Goal: Information Seeking & Learning: Compare options

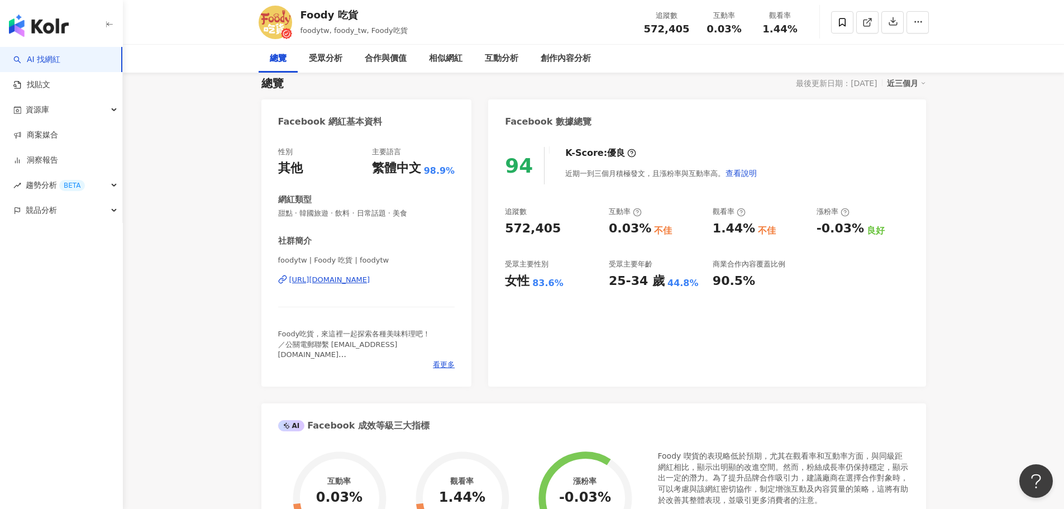
scroll to position [391, 0]
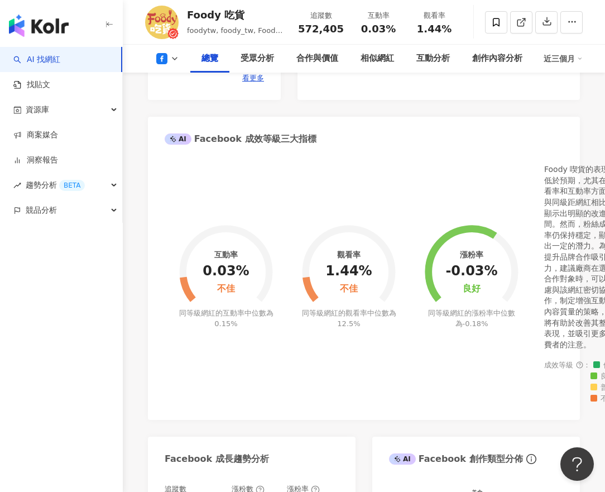
drag, startPoint x: 393, startPoint y: 170, endPoint x: 399, endPoint y: 179, distance: 11.0
click at [393, 170] on div "觀看率 1.44% 不佳 同等級網紅的觀看率中位數為 12.5%" at bounding box center [349, 269] width 123 height 239
click at [60, 61] on link "AI 找網紅" at bounding box center [36, 59] width 47 height 11
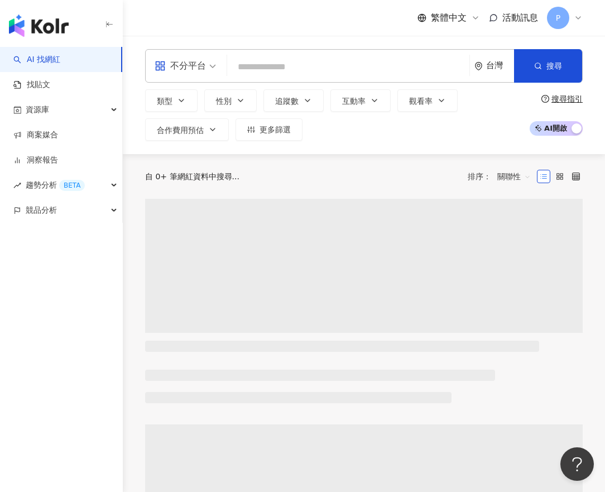
click at [114, 22] on div "button" at bounding box center [61, 23] width 123 height 47
click at [319, 67] on input "search" at bounding box center [348, 66] width 233 height 21
paste input "**********"
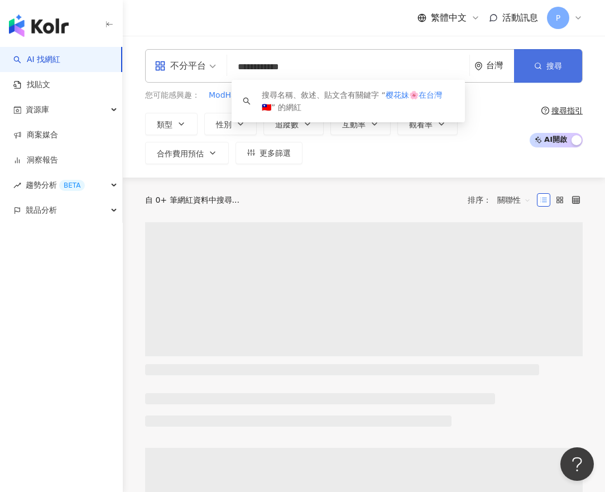
type input "**********"
click at [548, 73] on button "搜尋" at bounding box center [548, 66] width 68 height 34
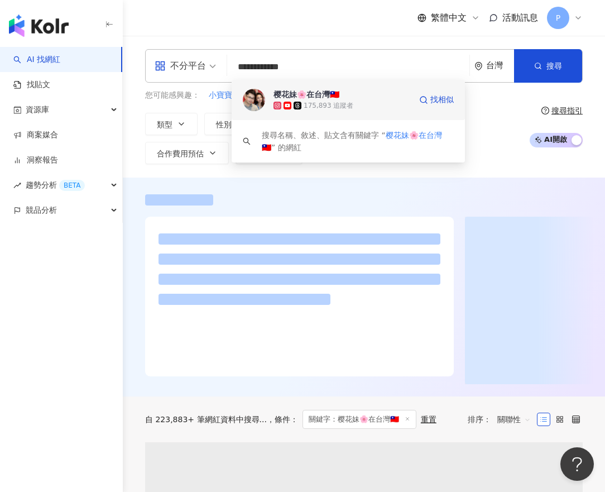
click at [308, 95] on div "樱花妹🌸在台灣🇹🇼" at bounding box center [307, 94] width 66 height 11
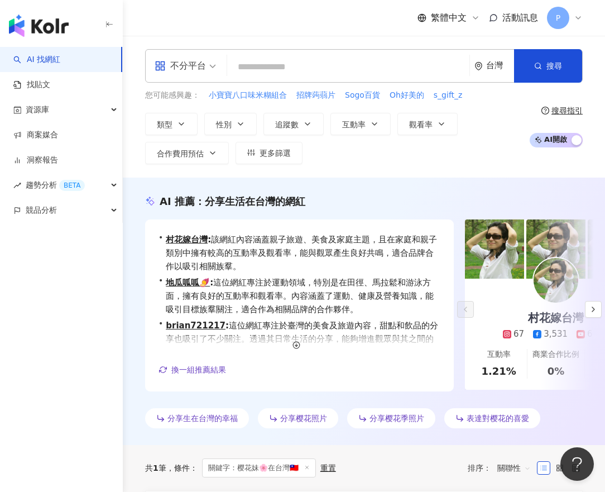
click at [244, 70] on input "search" at bounding box center [348, 66] width 233 height 21
click at [278, 69] on input "search" at bounding box center [348, 66] width 233 height 21
click at [331, 74] on input "search" at bounding box center [348, 66] width 233 height 21
paste input "**********"
type input "**********"
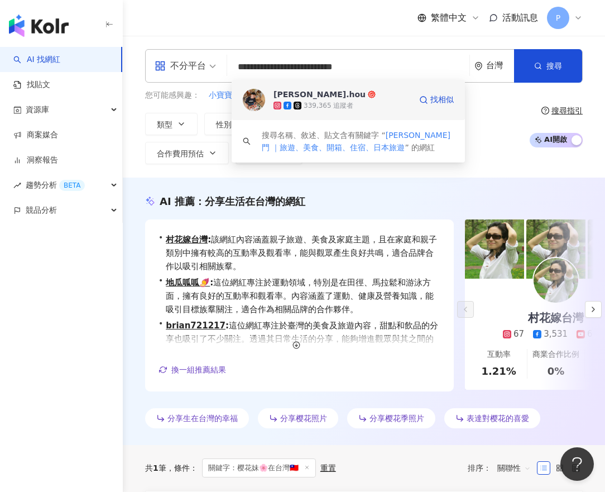
click at [316, 93] on div "[PERSON_NAME].hou" at bounding box center [320, 94] width 92 height 11
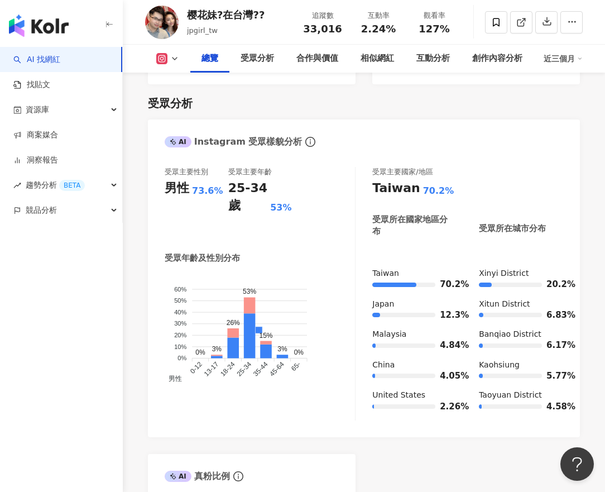
scroll to position [1058, 0]
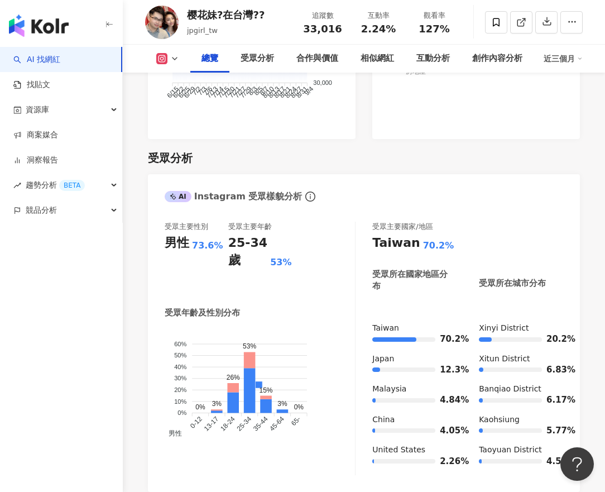
click at [169, 60] on button at bounding box center [167, 58] width 45 height 11
click at [187, 107] on button "YouTube" at bounding box center [185, 105] width 67 height 16
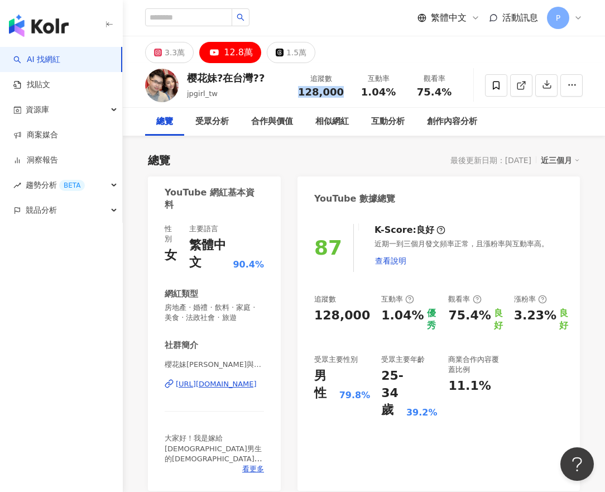
drag, startPoint x: 348, startPoint y: 90, endPoint x: 297, endPoint y: 89, distance: 51.4
click at [297, 89] on div "追蹤數 128,000" at bounding box center [321, 85] width 59 height 24
copy span "128,000"
click at [274, 153] on div "總覽 最後更新日期：2025/9/9 近三個月" at bounding box center [364, 160] width 432 height 16
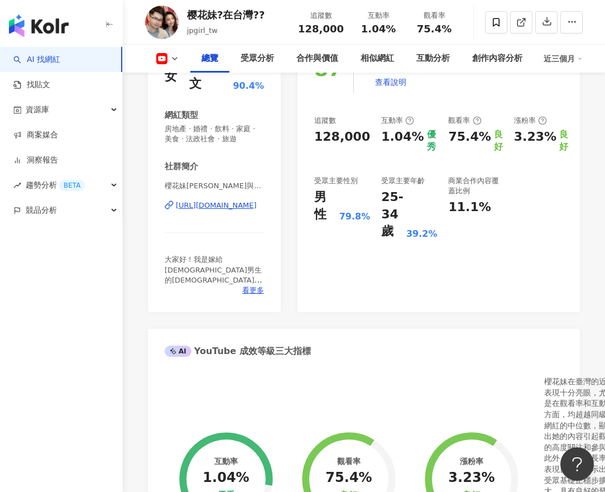
scroll to position [168, 0]
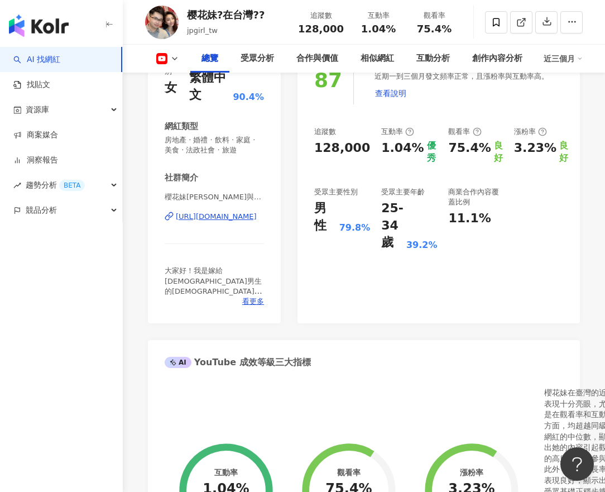
click at [227, 214] on div "https://www.youtube.com/channel/UC6igg8aBItos21ejQbF_NjA" at bounding box center [216, 217] width 81 height 10
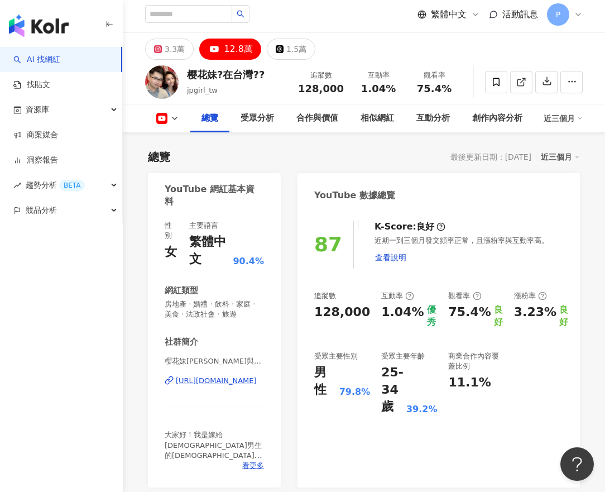
scroll to position [0, 0]
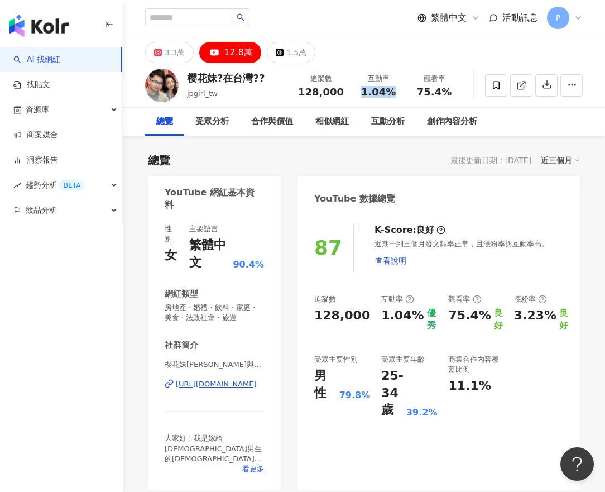
drag, startPoint x: 361, startPoint y: 91, endPoint x: 398, endPoint y: 94, distance: 37.0
click at [398, 94] on div "1.04%" at bounding box center [378, 92] width 42 height 11
drag, startPoint x: 414, startPoint y: 93, endPoint x: 455, endPoint y: 93, distance: 40.8
click at [455, 93] on div "75.4%" at bounding box center [434, 92] width 42 height 11
copy span "75.4%"
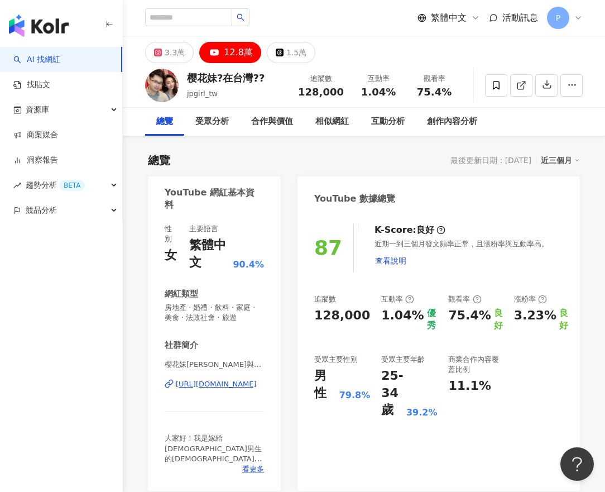
click at [214, 5] on div "繁體中文 活動訊息 P" at bounding box center [364, 18] width 438 height 36
click at [221, 15] on input "search" at bounding box center [188, 17] width 87 height 18
paste input "**********"
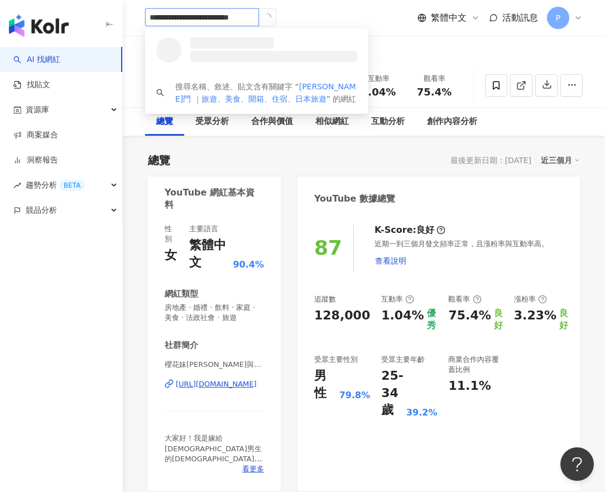
click at [267, 14] on icon "loading" at bounding box center [267, 17] width 11 height 11
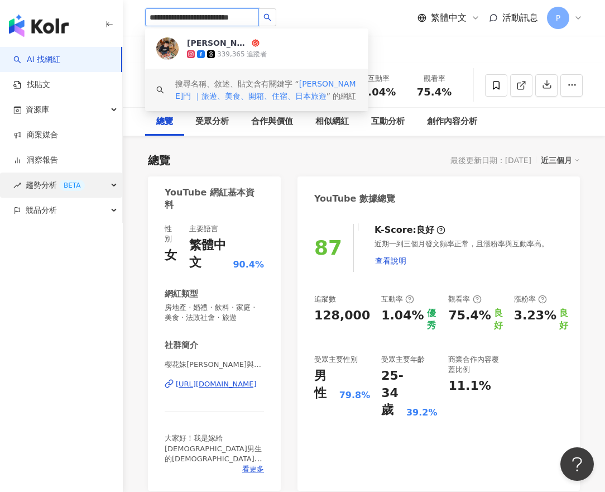
type input "**********"
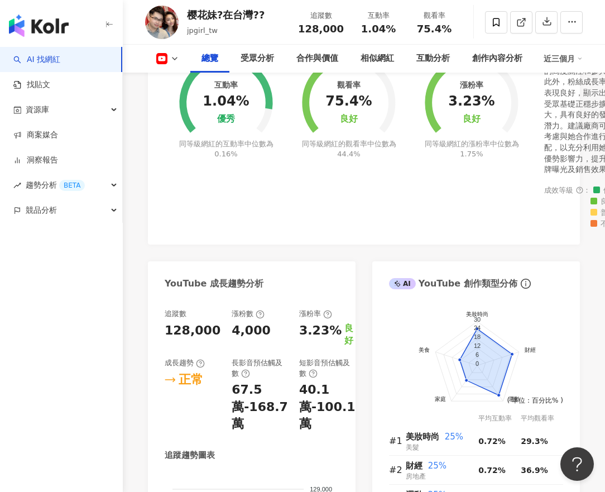
scroll to position [447, 0]
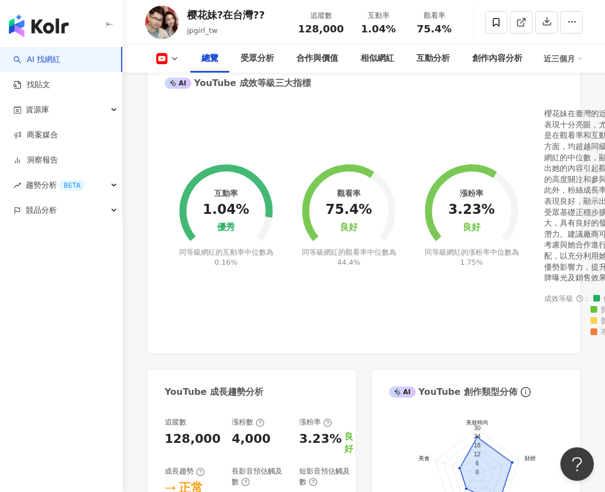
click at [184, 62] on button at bounding box center [167, 58] width 45 height 11
click at [183, 60] on button at bounding box center [167, 58] width 45 height 11
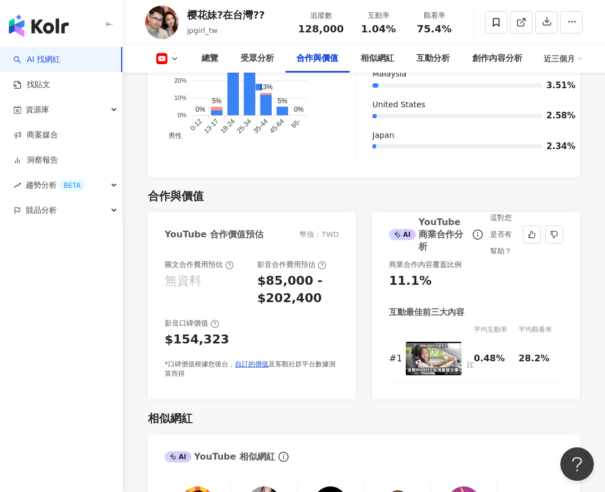
scroll to position [1508, 0]
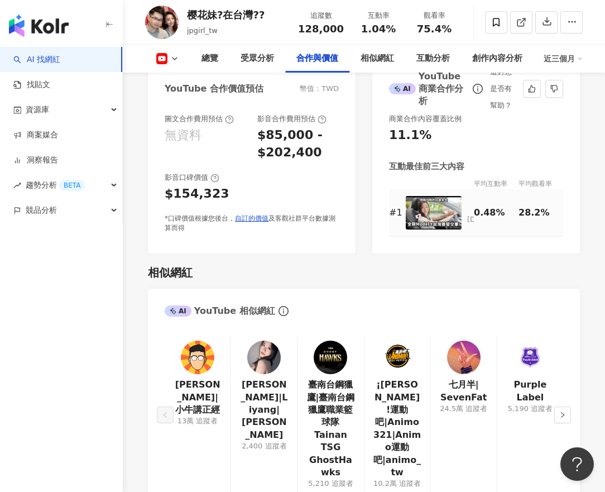
click at [437, 202] on img at bounding box center [434, 213] width 56 height 34
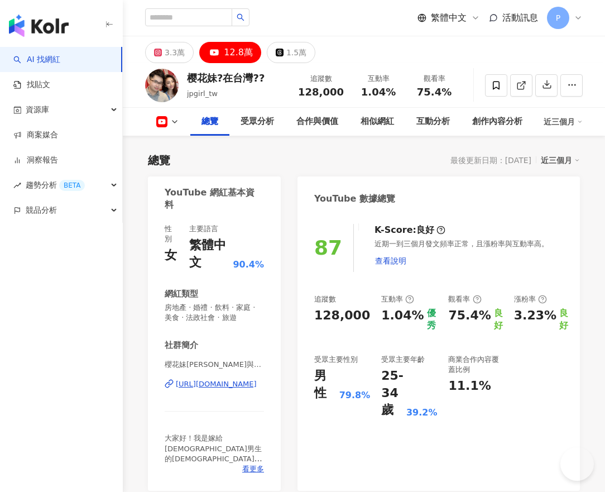
click at [171, 52] on div "3.3萬" at bounding box center [175, 53] width 20 height 16
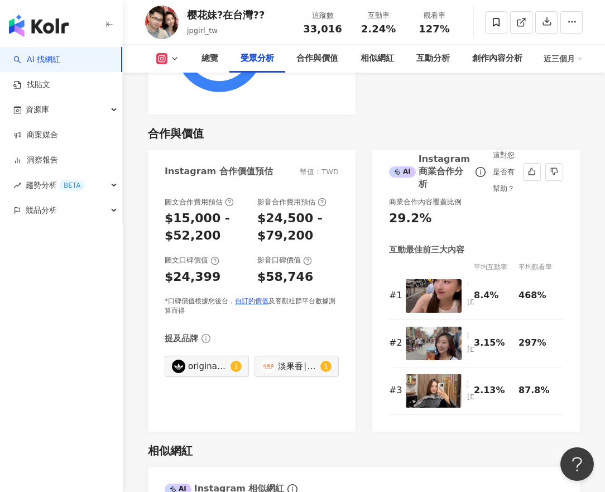
scroll to position [1627, 0]
click at [435, 305] on img at bounding box center [434, 296] width 56 height 34
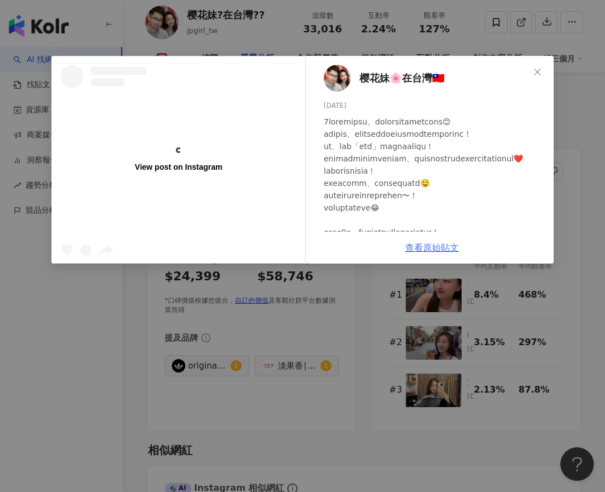
click at [427, 247] on link "查看原始貼文" at bounding box center [432, 247] width 54 height 11
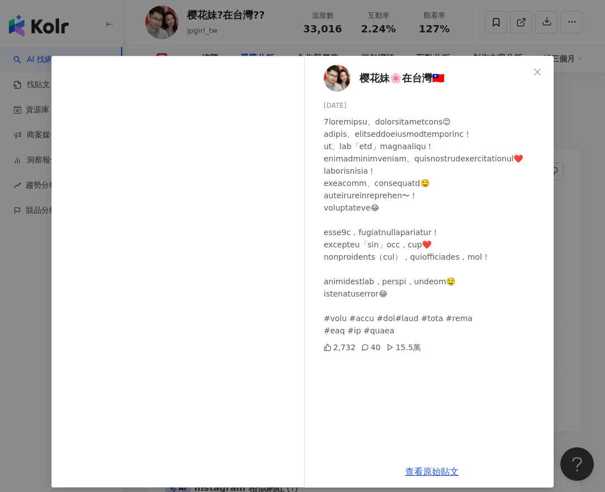
click at [582, 266] on div "樱花妹🌸在台灣🇹🇼 2025/7/4 2,732 40 15.5萬 查看原始貼文" at bounding box center [302, 246] width 605 height 492
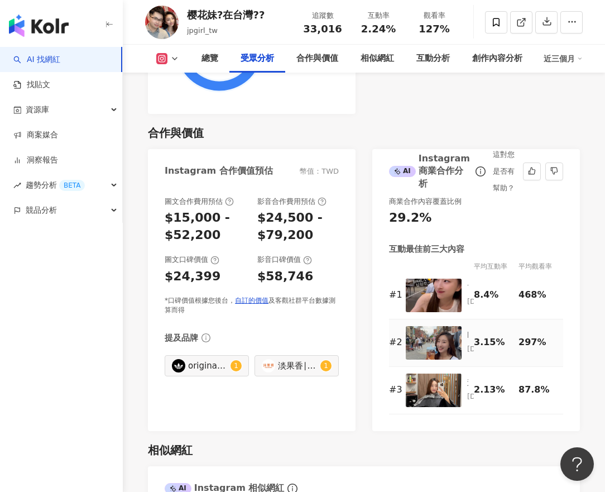
click at [434, 348] on img at bounding box center [434, 343] width 56 height 34
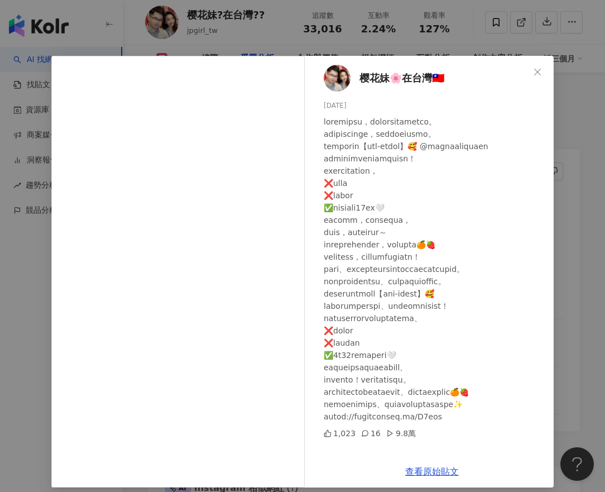
click at [562, 255] on div "樱花妹🌸在台灣🇹🇼 2025/8/25 1,023 16 9.8萬 查看原始貼文" at bounding box center [302, 246] width 605 height 492
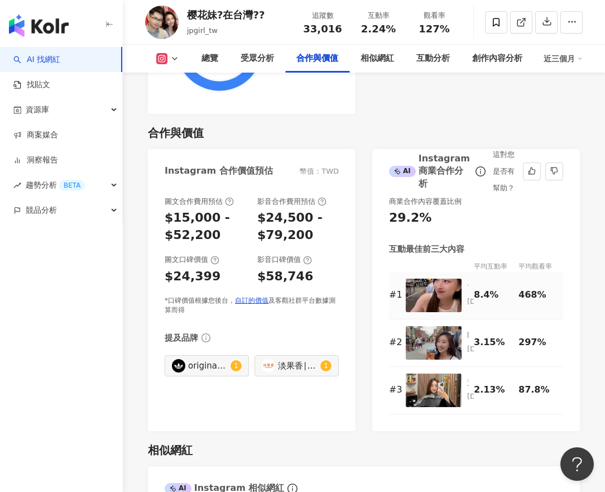
scroll to position [1795, 0]
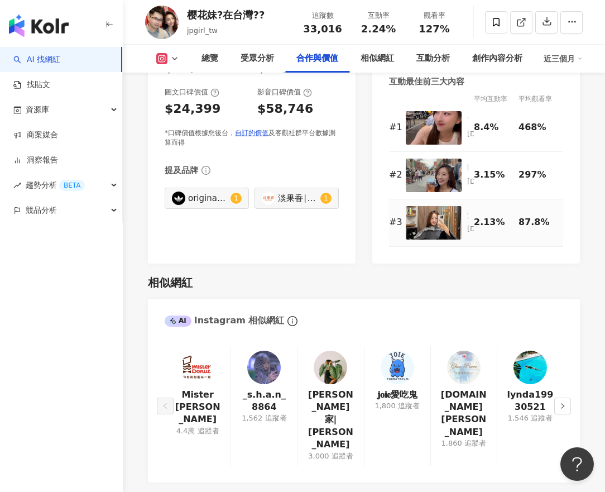
click at [423, 223] on img at bounding box center [434, 223] width 56 height 34
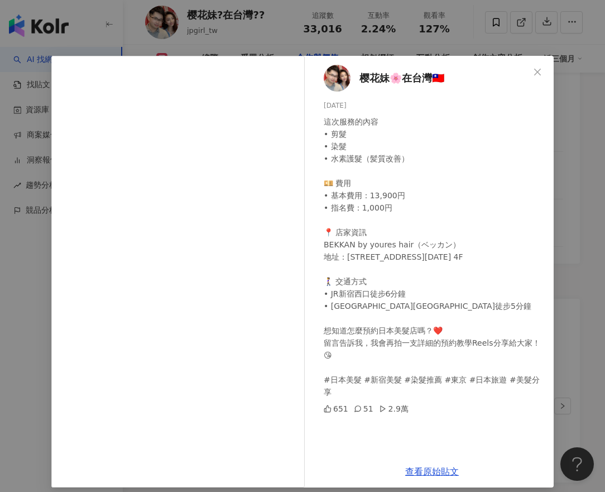
click at [381, 31] on div "樱花妹🌸在台灣🇹🇼 2025/6/19 這次服務的內容 • 剪髮 • 染髮 • 水素護髮（髪質改善） 💴 費用 • 基本費用：13,900円 • 指名費：1,…" at bounding box center [302, 246] width 605 height 492
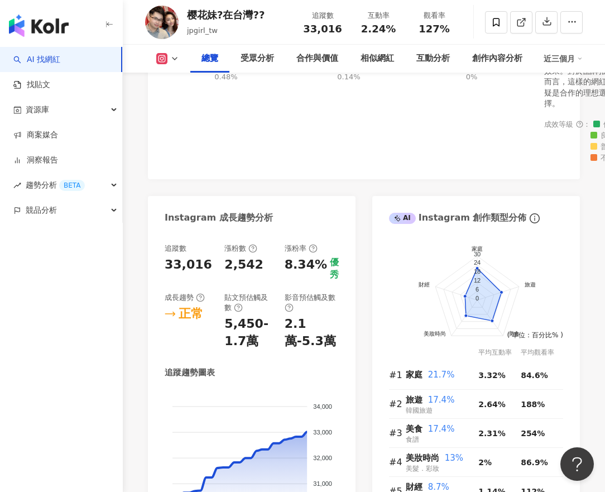
scroll to position [670, 0]
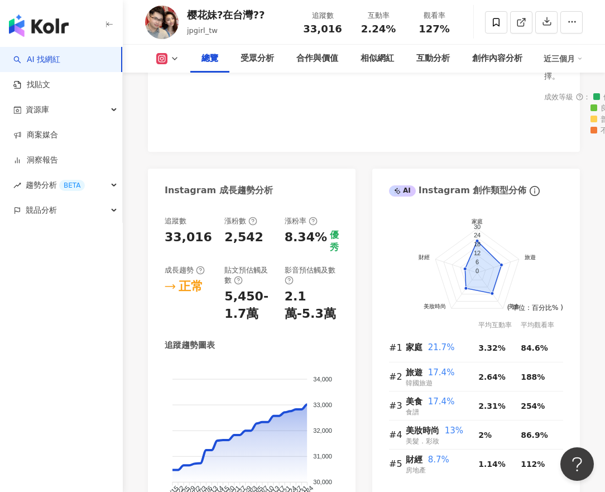
click at [60, 61] on link "AI 找網紅" at bounding box center [36, 59] width 47 height 11
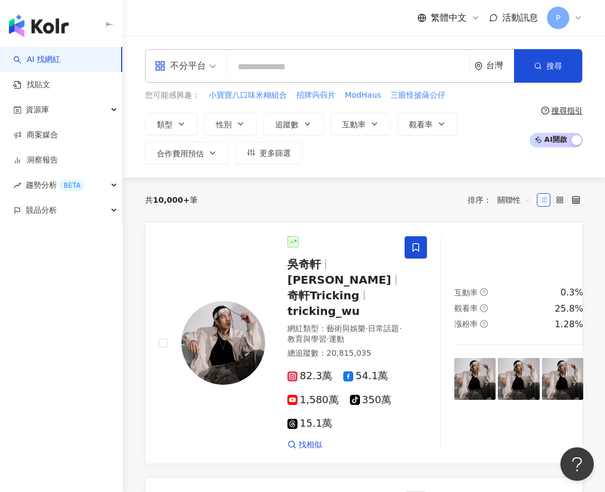
click at [319, 67] on input "search" at bounding box center [348, 66] width 233 height 21
paste input "**********"
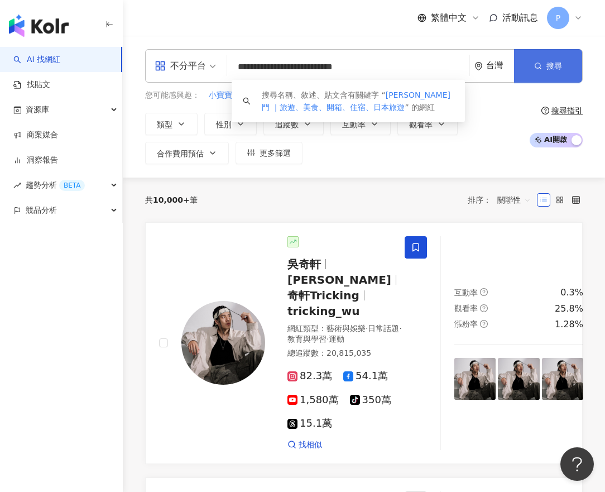
type input "**********"
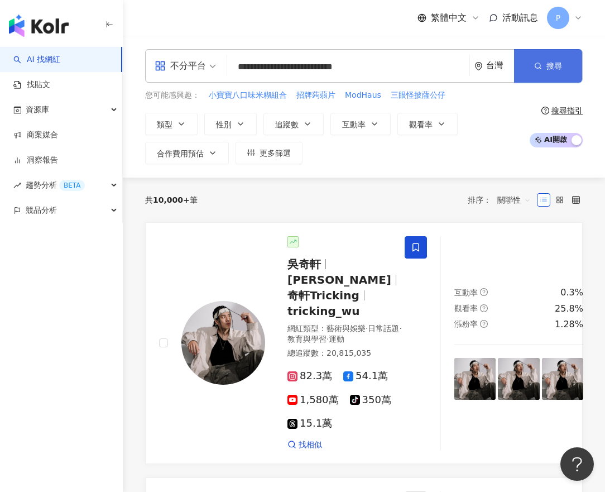
click at [566, 62] on button "搜尋" at bounding box center [548, 66] width 68 height 34
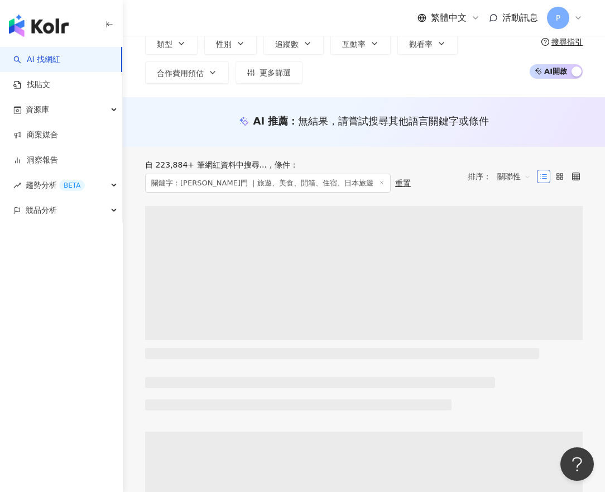
scroll to position [112, 0]
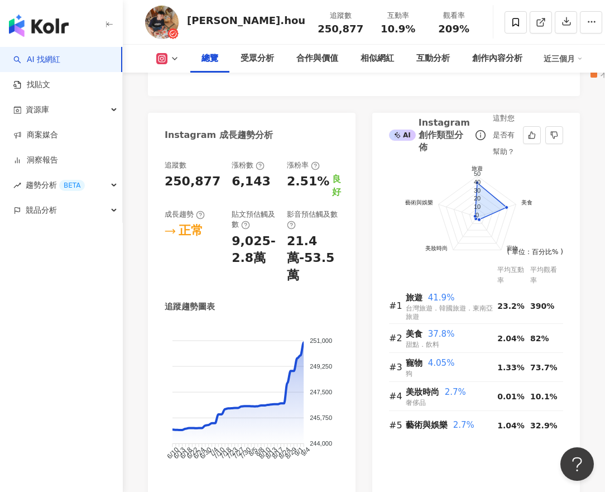
scroll to position [719, 0]
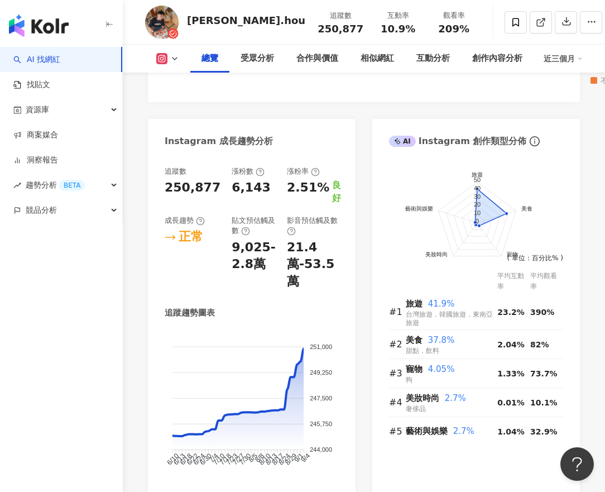
click at [60, 61] on link "AI 找網紅" at bounding box center [36, 59] width 47 height 11
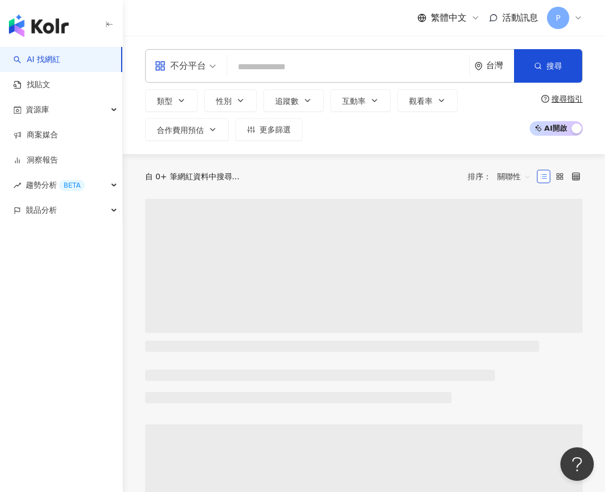
click at [279, 76] on input "search" at bounding box center [348, 66] width 233 height 21
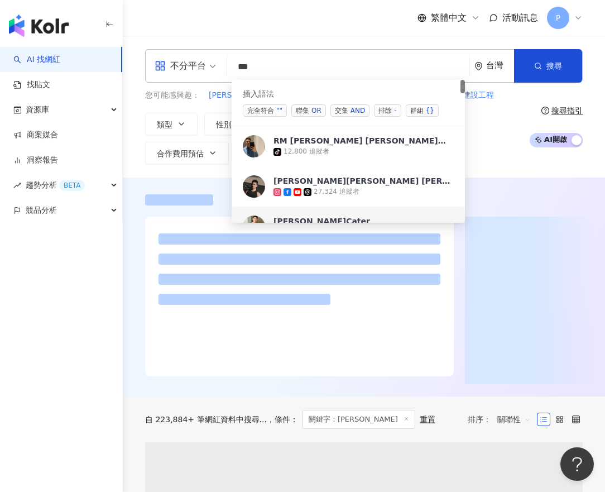
type input "**"
click at [171, 184] on div at bounding box center [364, 287] width 482 height 219
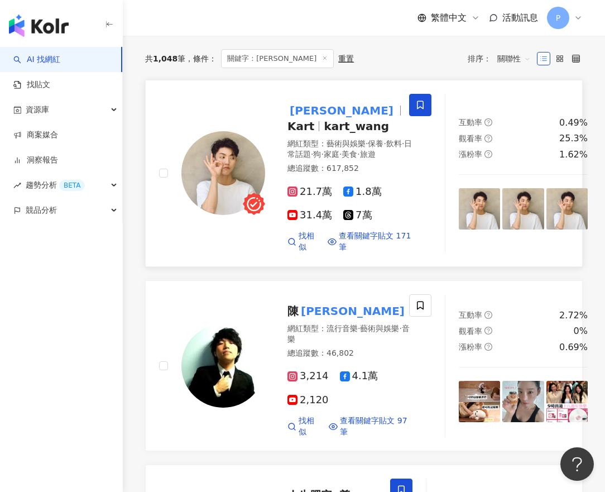
scroll to position [168, 0]
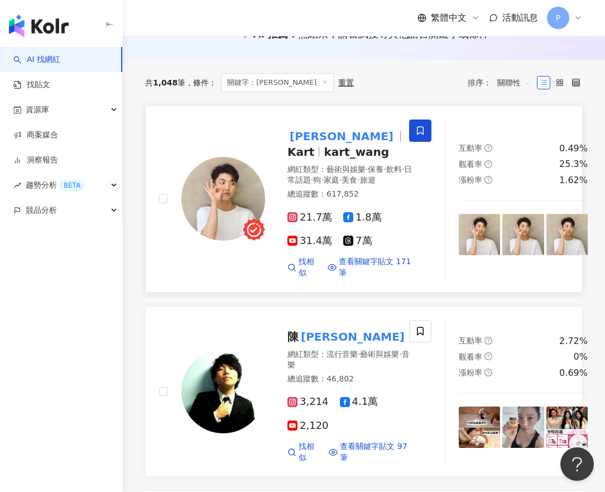
click at [310, 142] on mark "[PERSON_NAME]" at bounding box center [342, 136] width 108 height 18
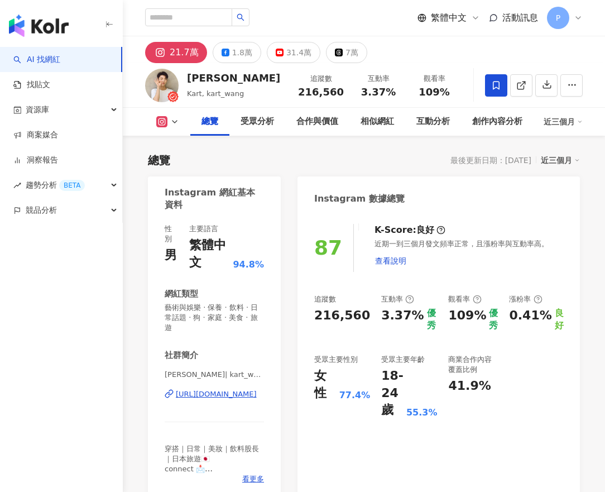
click at [106, 27] on icon "button" at bounding box center [109, 24] width 9 height 9
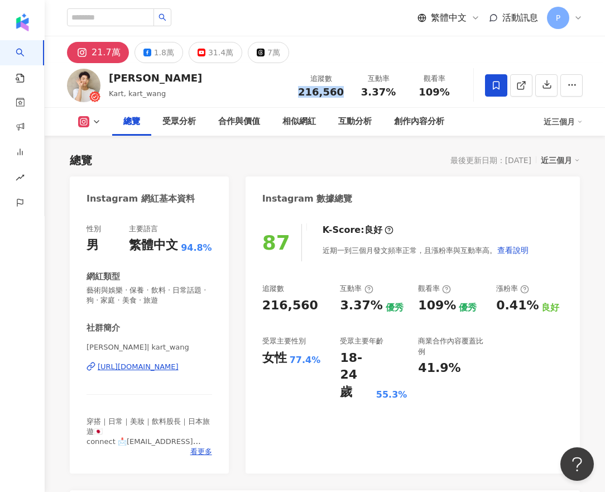
drag, startPoint x: 300, startPoint y: 94, endPoint x: 346, endPoint y: 95, distance: 45.8
click at [346, 95] on div "追蹤數 216,560" at bounding box center [321, 85] width 59 height 24
copy span "216,560"
drag, startPoint x: 165, startPoint y: 78, endPoint x: 112, endPoint y: 78, distance: 53.6
click at [112, 78] on div "卡特 Kart, kart_wang 追蹤數 216,560 互動率 3.37% 觀看率 109%" at bounding box center [325, 85] width 561 height 44
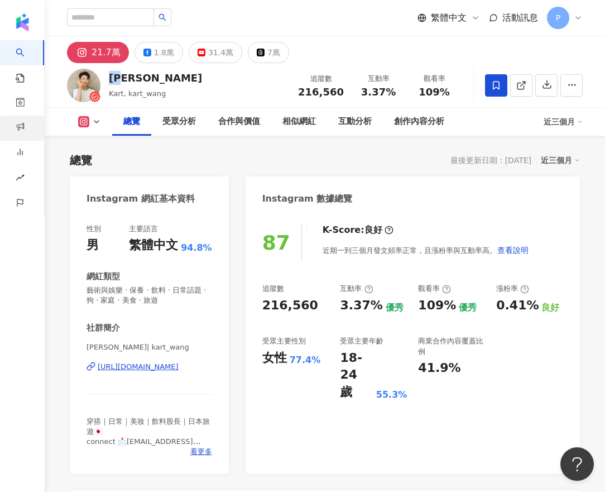
copy div "卡特"
drag, startPoint x: 341, startPoint y: 94, endPoint x: 275, endPoint y: 95, distance: 65.9
click at [275, 95] on div "卡特 Kart, kart_wang 追蹤數 216,560 互動率 3.37% 觀看率 109%" at bounding box center [325, 85] width 561 height 44
copy span "216,560"
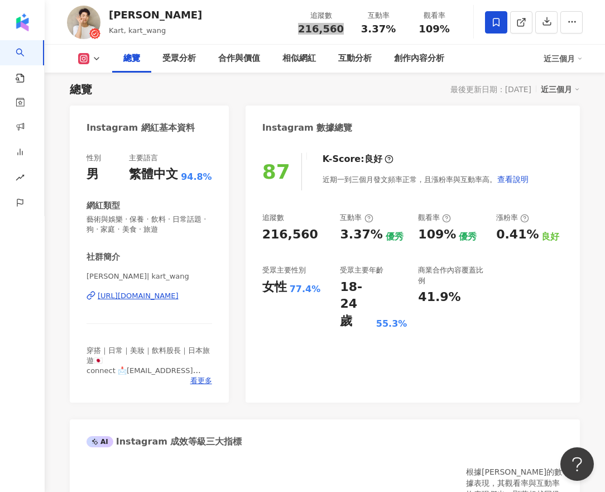
scroll to position [112, 0]
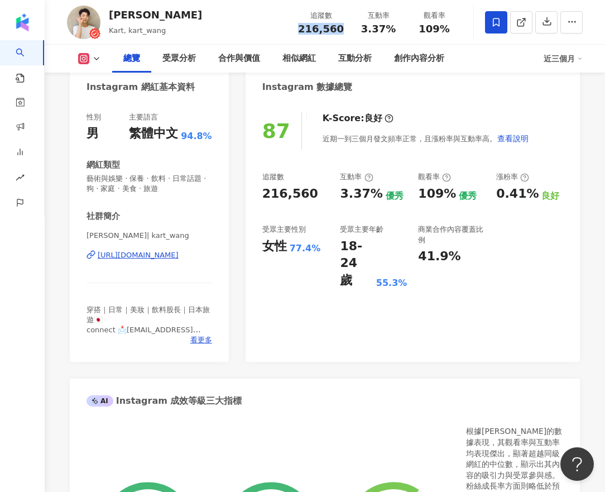
click at [146, 260] on div "https://www.instagram.com/kart_wang/" at bounding box center [138, 255] width 81 height 10
drag, startPoint x: 394, startPoint y: 26, endPoint x: 354, endPoint y: 28, distance: 40.3
click at [354, 28] on div "互動率 3.37%" at bounding box center [379, 22] width 56 height 24
copy span "3.37%"
click at [376, 351] on div "87 K-Score : 良好 近期一到三個月發文頻率正常，且漲粉率與互動率高。 查看說明 追蹤數 216,560 互動率 3.37% 優秀 觀看率 109%…" at bounding box center [413, 231] width 335 height 261
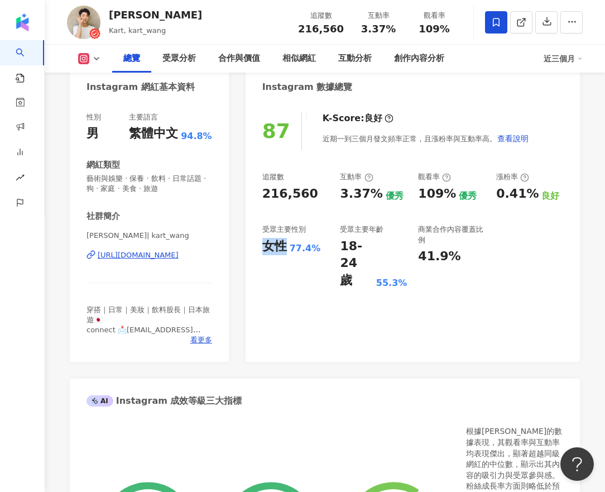
drag, startPoint x: 260, startPoint y: 246, endPoint x: 283, endPoint y: 249, distance: 22.4
click at [283, 249] on div "87 K-Score : 良好 近期一到三個月發文頻率正常，且漲粉率與互動率高。 查看說明 追蹤數 216,560 互動率 3.37% 優秀 觀看率 109%…" at bounding box center [413, 231] width 335 height 261
copy div "女性"
drag, startPoint x: 343, startPoint y: 226, endPoint x: 388, endPoint y: 230, distance: 44.3
click at [388, 230] on div "受眾主要年齡" at bounding box center [373, 229] width 67 height 10
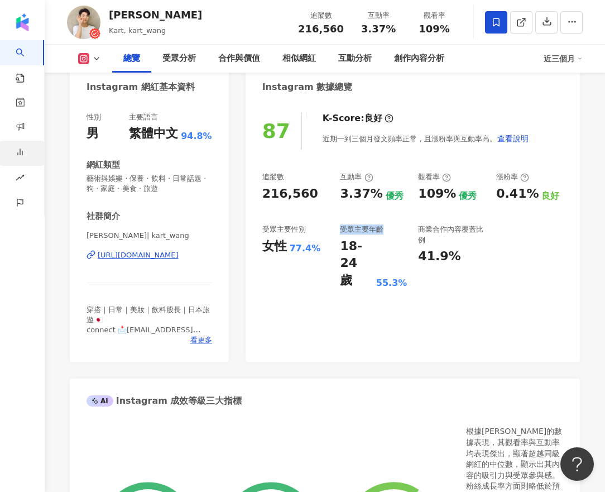
copy div "受眾主要年齡"
drag, startPoint x: 339, startPoint y: 247, endPoint x: 356, endPoint y: 266, distance: 24.9
click at [356, 266] on div "追蹤數 216,560 互動率 3.37% 優秀 觀看率 109% 優秀 漲粉率 0.41% 良好 受眾主要性別 女性 77.4% 受眾主要年齡 18-24 …" at bounding box center [412, 230] width 301 height 117
copy div "18-24 歲"
click at [329, 319] on div "87 K-Score : 良好 近期一到三個月發文頻率正常，且漲粉率與互動率高。 查看說明 追蹤數 216,560 互動率 3.37% 優秀 觀看率 109%…" at bounding box center [413, 231] width 335 height 261
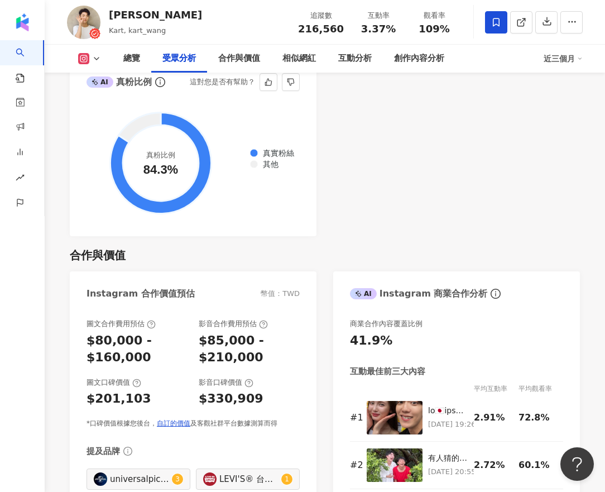
scroll to position [1619, 0]
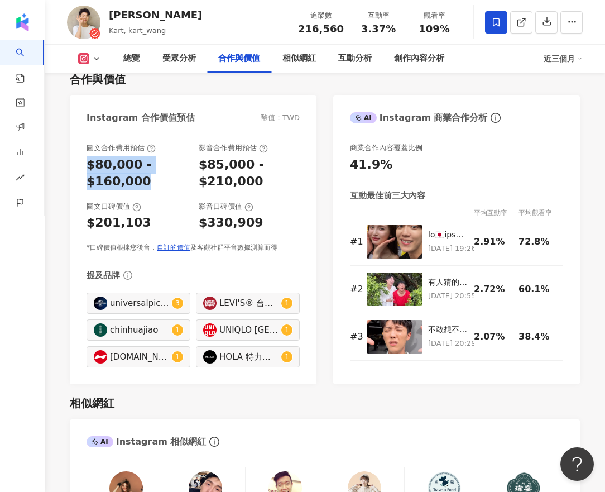
drag, startPoint x: 83, startPoint y: 154, endPoint x: 152, endPoint y: 170, distance: 71.2
click at [152, 170] on div "圖文合作費用預估 $80,000 - $160,000 影音合作費用預估 $85,000 - $210,000 圖文口碑價值 $201,103 影音口碑價值 …" at bounding box center [193, 258] width 247 height 252
copy div "$80,000 - $160,000"
click at [104, 54] on button at bounding box center [89, 58] width 45 height 11
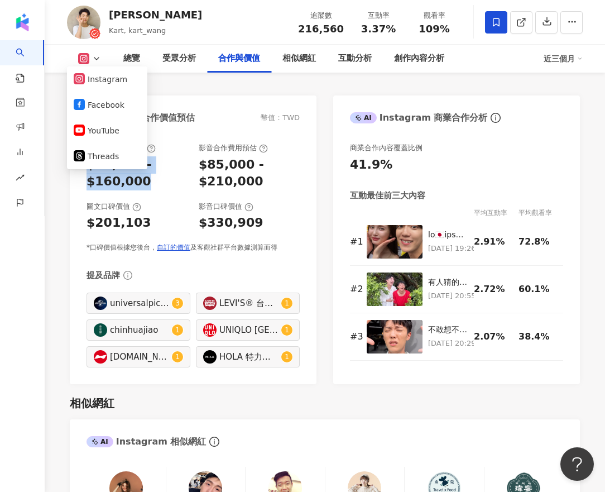
click at [98, 59] on icon at bounding box center [96, 58] width 9 height 9
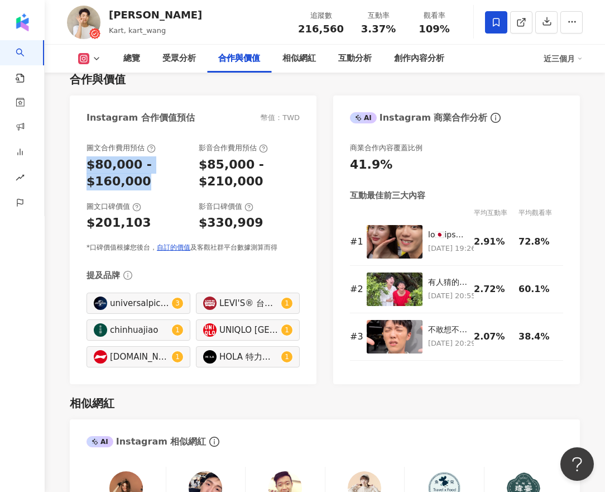
click at [98, 62] on icon at bounding box center [96, 58] width 9 height 9
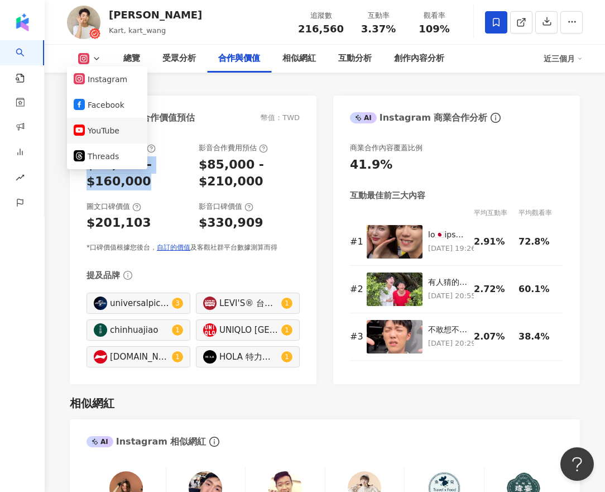
click at [103, 130] on button "YouTube" at bounding box center [107, 131] width 67 height 16
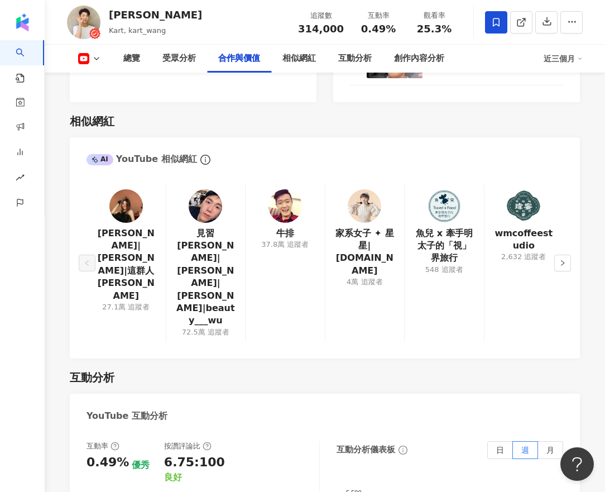
scroll to position [1531, 0]
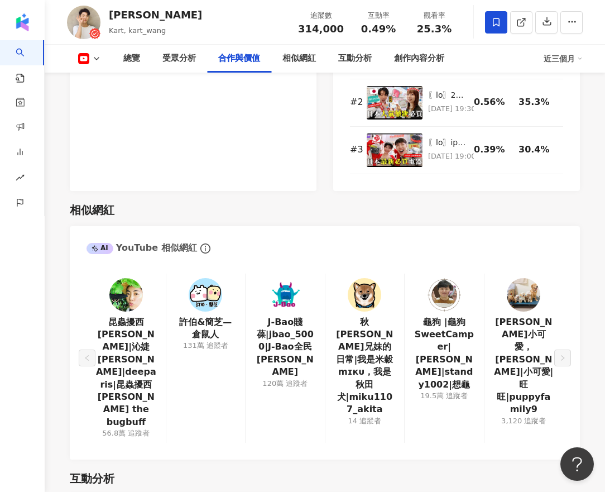
drag, startPoint x: 333, startPoint y: 33, endPoint x: 342, endPoint y: 35, distance: 9.2
click at [342, 35] on div "追蹤數 314,000 互動率 0.49% 觀看率 25.3%" at bounding box center [377, 22] width 171 height 33
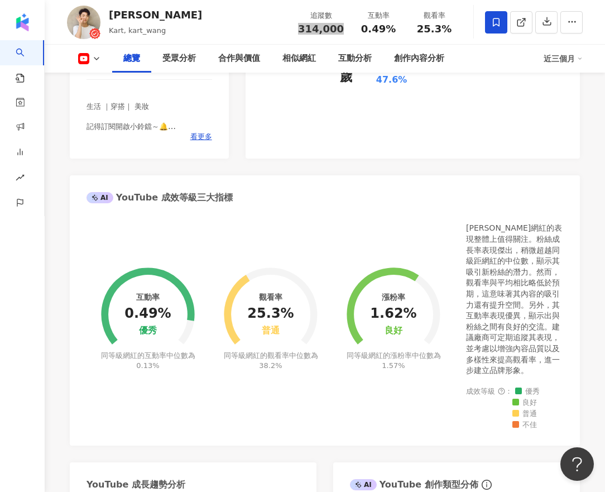
scroll to position [279, 0]
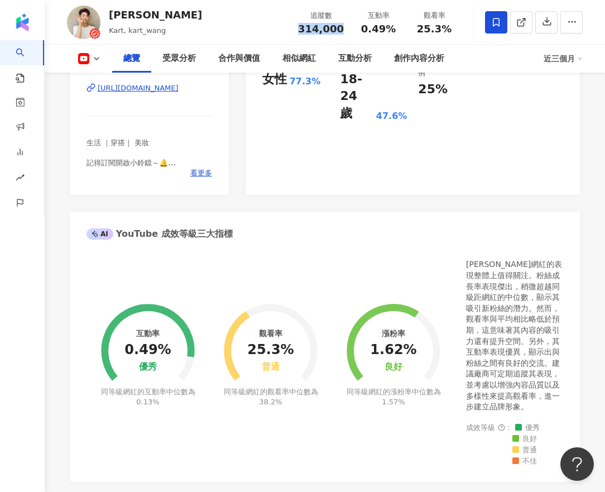
click at [153, 85] on div "https://www.youtube.com/channel/UCSRA2BRDIWhKojNorNEY0Jg" at bounding box center [138, 88] width 81 height 10
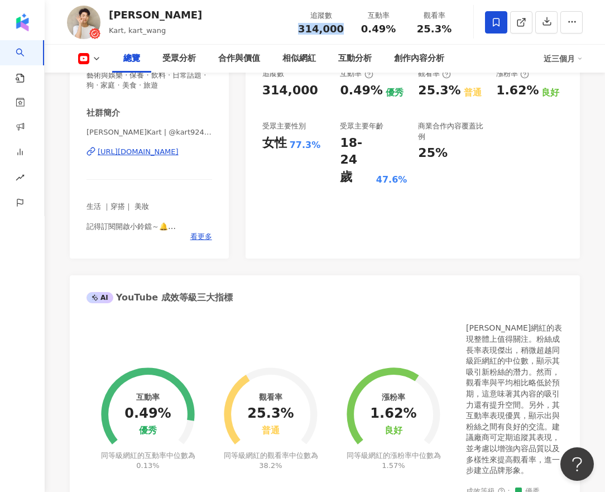
scroll to position [0, 0]
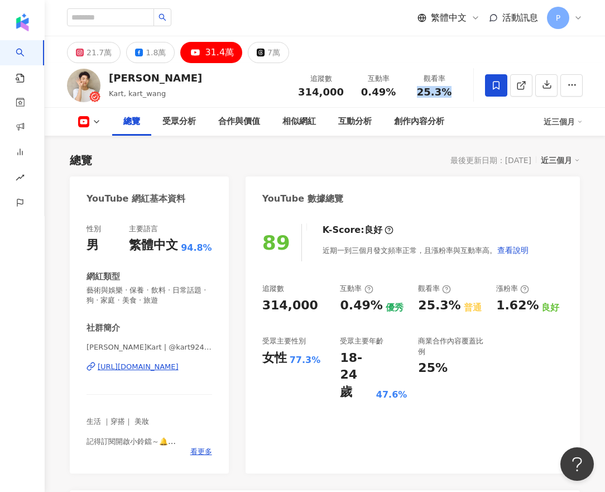
drag, startPoint x: 416, startPoint y: 95, endPoint x: 451, endPoint y: 95, distance: 35.2
click at [451, 95] on div "25.3%" at bounding box center [434, 92] width 42 height 11
copy span "25.3%"
click at [146, 63] on button "1.8萬" at bounding box center [150, 52] width 49 height 21
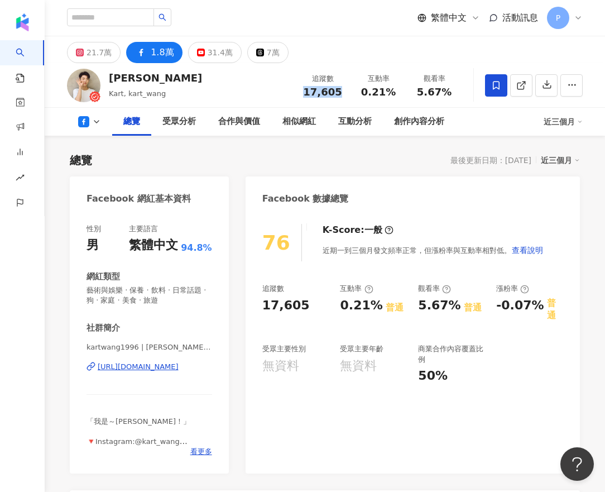
drag, startPoint x: 308, startPoint y: 93, endPoint x: 346, endPoint y: 95, distance: 38.1
click at [346, 95] on div "追蹤數 17,605" at bounding box center [323, 85] width 56 height 24
drag, startPoint x: 361, startPoint y: 96, endPoint x: 398, endPoint y: 98, distance: 36.9
click at [398, 98] on div "追蹤數 17,605 互動率 0.21% 觀看率 5.67%" at bounding box center [379, 85] width 168 height 33
click at [147, 370] on div "https://www.facebook.com/786087238419281" at bounding box center [138, 367] width 81 height 10
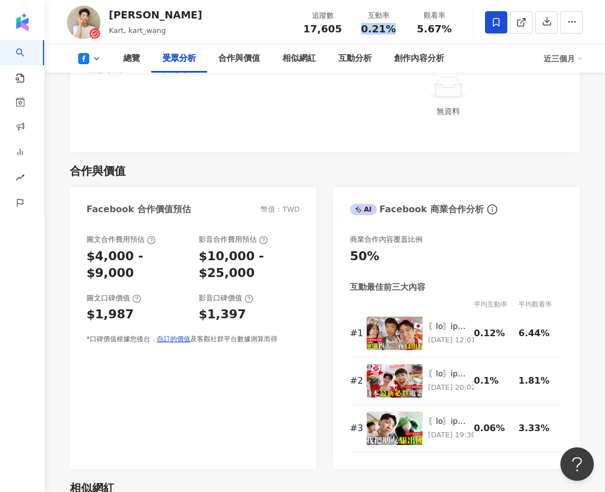
scroll to position [1173, 0]
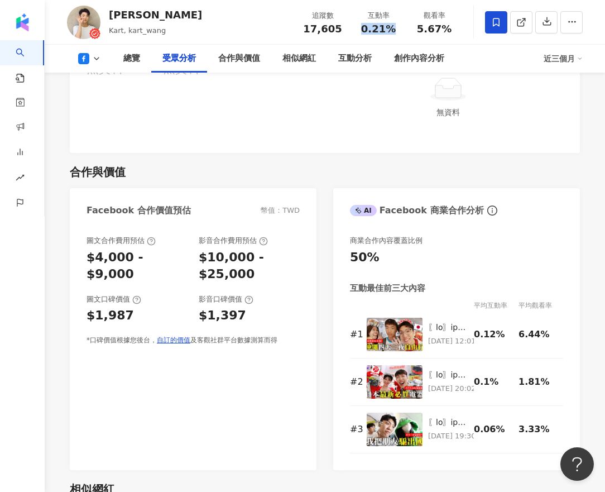
click at [90, 60] on button at bounding box center [89, 58] width 45 height 11
click at [97, 108] on button "Facebook" at bounding box center [107, 105] width 67 height 16
click at [98, 65] on div "總覽 受眾分析 合作與價值 相似網紅 互動分析 創作內容分析 近三個月" at bounding box center [325, 59] width 516 height 28
click at [94, 59] on icon at bounding box center [96, 58] width 9 height 9
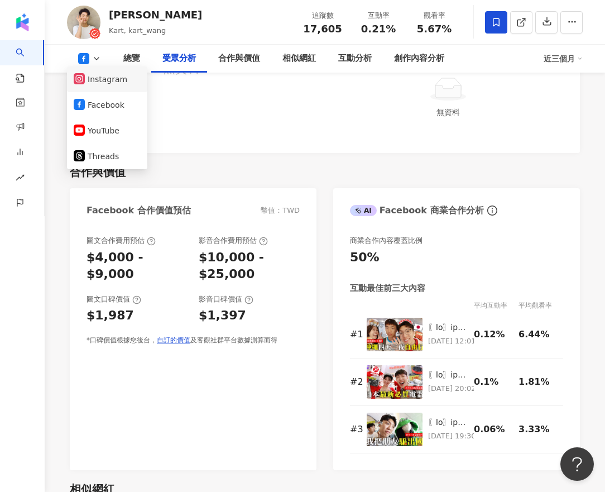
click at [117, 82] on button "Instagram" at bounding box center [107, 79] width 67 height 16
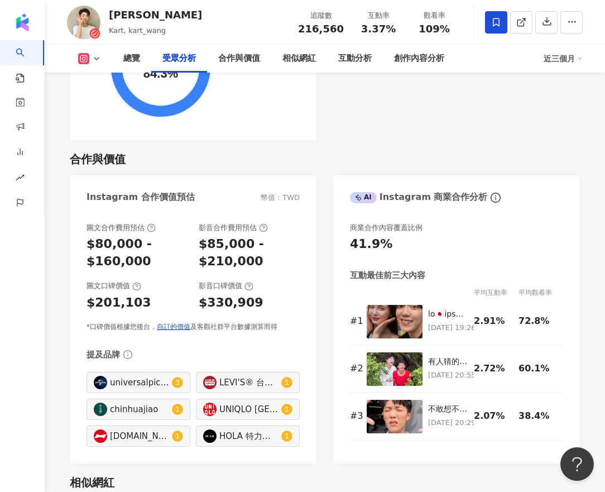
scroll to position [1508, 0]
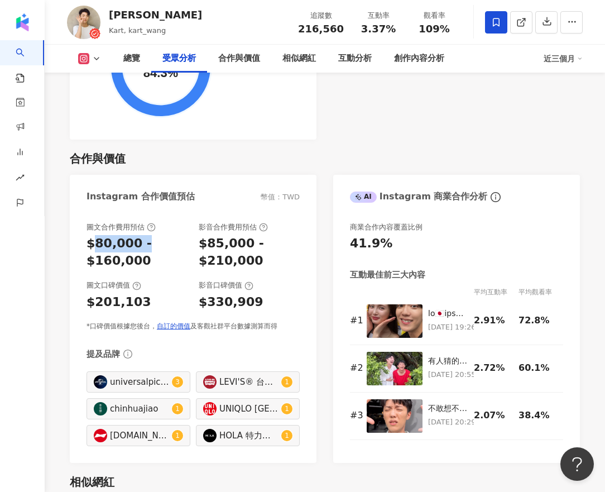
drag, startPoint x: 93, startPoint y: 233, endPoint x: 142, endPoint y: 235, distance: 48.6
click at [142, 235] on div "$80,000 - $160,000" at bounding box center [137, 252] width 101 height 35
drag, startPoint x: 154, startPoint y: 249, endPoint x: 149, endPoint y: 235, distance: 14.1
click at [153, 249] on div "$80,000 - $160,000" at bounding box center [137, 252] width 101 height 35
drag, startPoint x: 148, startPoint y: 231, endPoint x: 79, endPoint y: 228, distance: 69.3
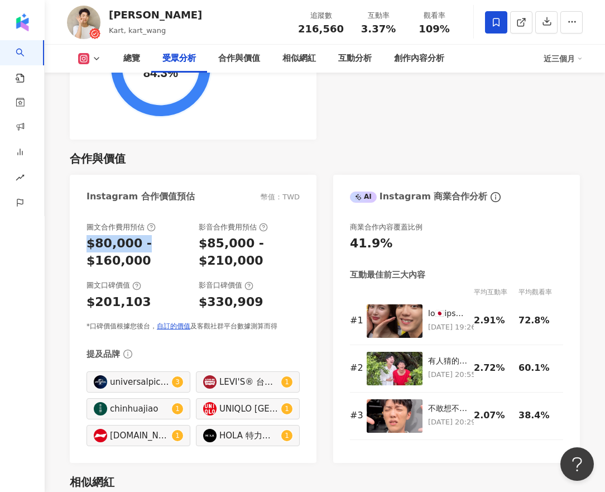
click at [79, 228] on div "圖文合作費用預估 $80,000 - $160,000 影音合作費用預估 $85,000 - $210,000 圖文口碑價值 $201,103 影音口碑價值 …" at bounding box center [193, 337] width 247 height 252
click at [214, 294] on div "$330,909" at bounding box center [231, 302] width 65 height 17
drag, startPoint x: 202, startPoint y: 247, endPoint x: 262, endPoint y: 256, distance: 60.4
click at [262, 256] on div "圖文合作費用預估 $80,000 - $160,000 影音合作費用預估 $85,000 - $210,000" at bounding box center [193, 245] width 213 height 47
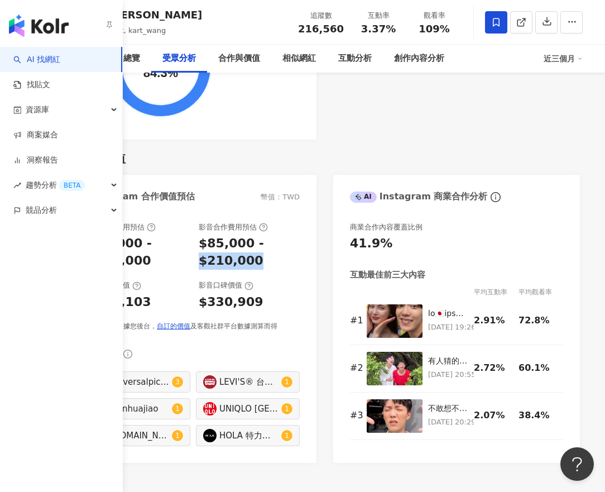
click at [25, 54] on link "AI 找網紅" at bounding box center [36, 59] width 47 height 11
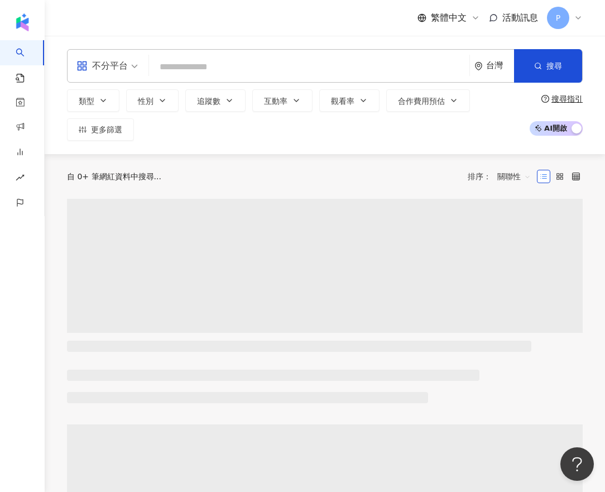
click at [203, 66] on input "search" at bounding box center [310, 66] width 312 height 21
type input "**********"
click at [570, 77] on button "搜尋" at bounding box center [548, 66] width 68 height 34
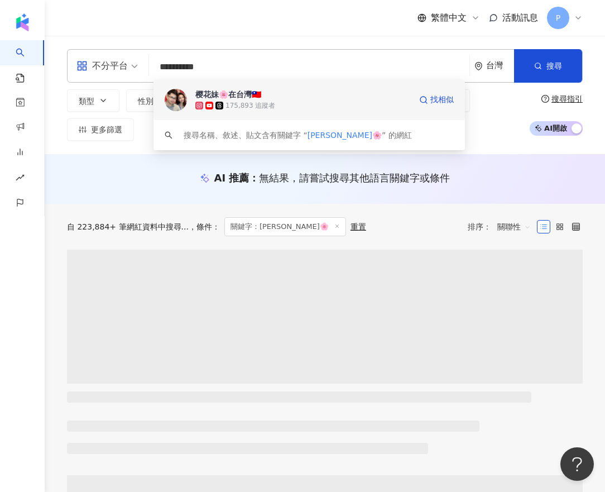
click at [220, 98] on div "樱花妹🌸在台灣🇹🇼" at bounding box center [228, 94] width 66 height 11
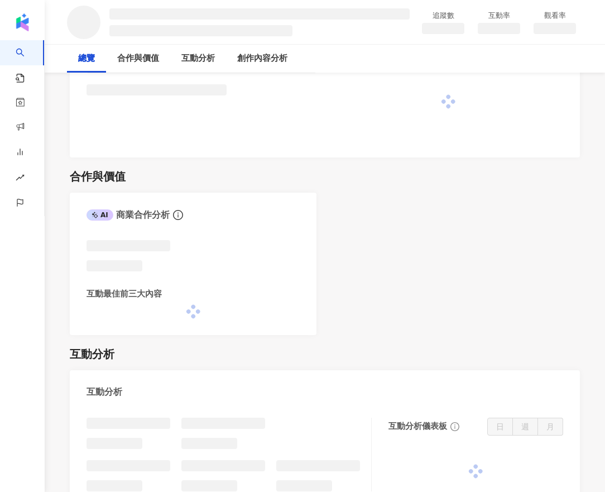
scroll to position [503, 0]
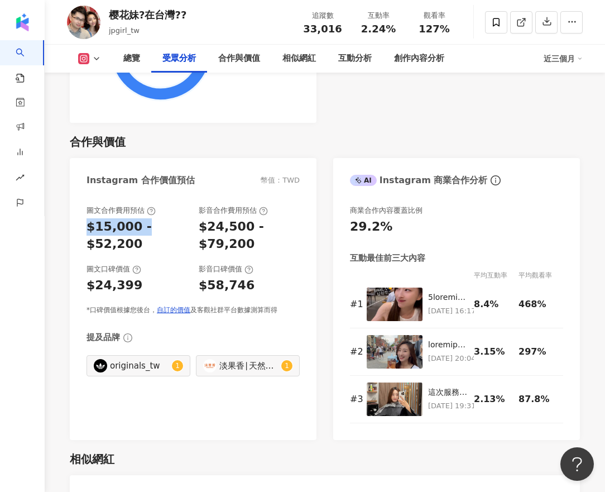
drag, startPoint x: 85, startPoint y: 229, endPoint x: 144, endPoint y: 230, distance: 58.6
click at [144, 230] on div "圖文合作費用預估 $15,000 - $52,200 影音合作費用預估 $24,500 - $79,200 圖文口碑價值 $24,399 影音口碑價值 $58…" at bounding box center [193, 317] width 247 height 246
copy div "$15,000 -"
drag, startPoint x: 252, startPoint y: 245, endPoint x: 200, endPoint y: 241, distance: 52.1
click at [200, 241] on div "$24,500 - $79,200" at bounding box center [249, 235] width 101 height 35
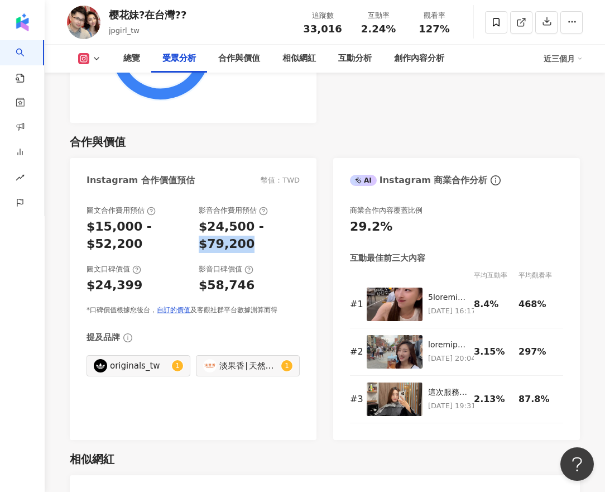
copy div "$79,200"
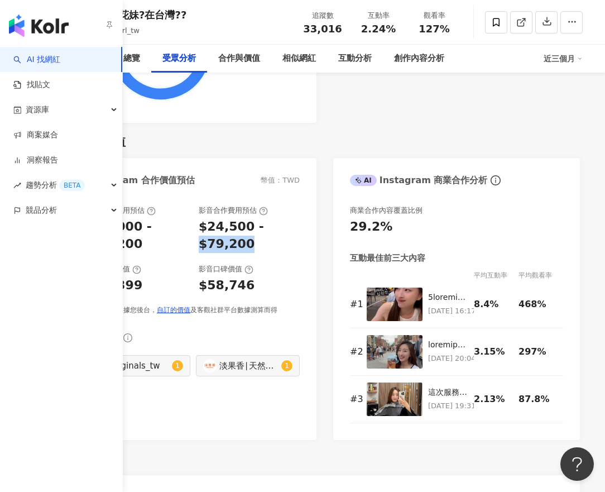
click at [60, 59] on link "AI 找網紅" at bounding box center [36, 59] width 47 height 11
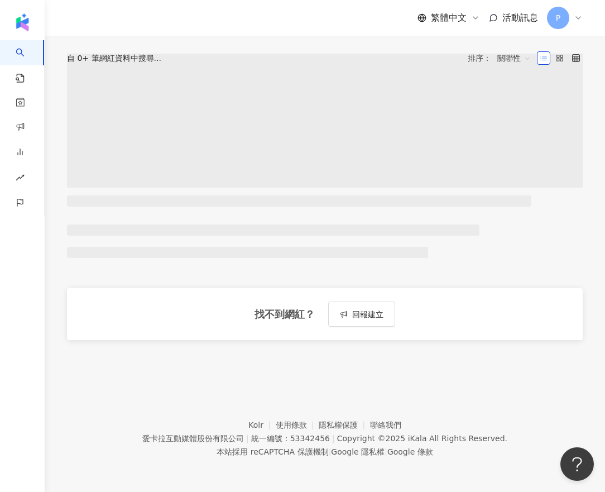
click at [237, 32] on div "繁體中文 活動訊息 P" at bounding box center [325, 18] width 516 height 36
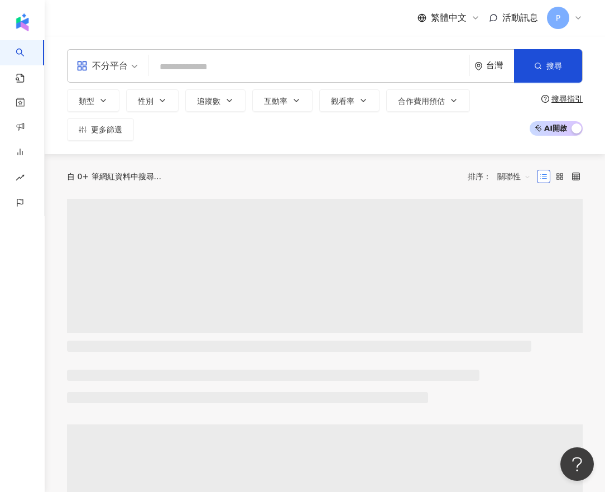
click at [221, 63] on input "search" at bounding box center [310, 66] width 312 height 21
paste input "**********"
type input "**********"
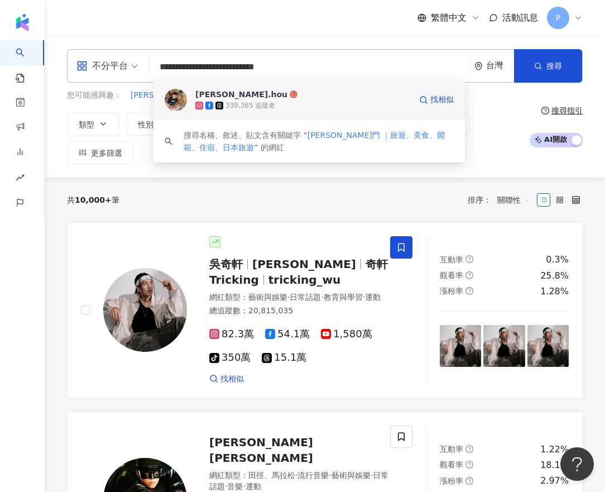
click at [300, 103] on div "339,365 追蹤者" at bounding box center [303, 105] width 216 height 11
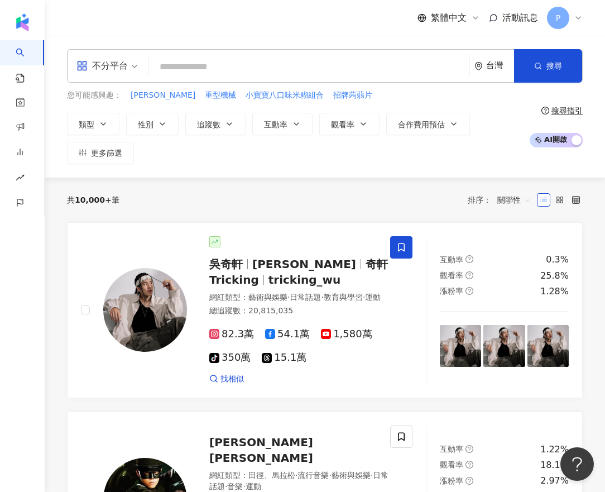
click at [221, 64] on input "search" at bounding box center [310, 66] width 312 height 21
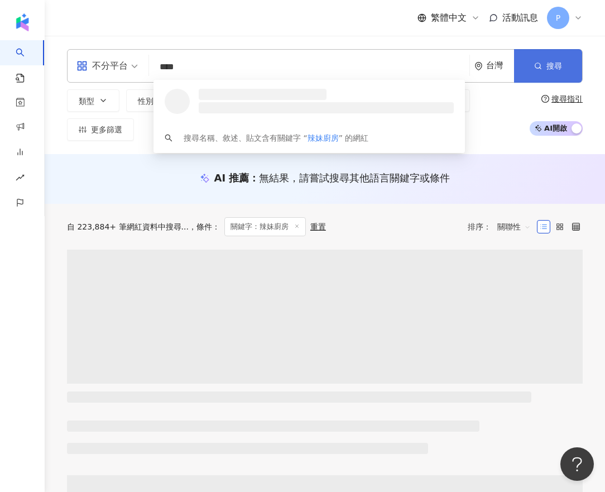
type input "****"
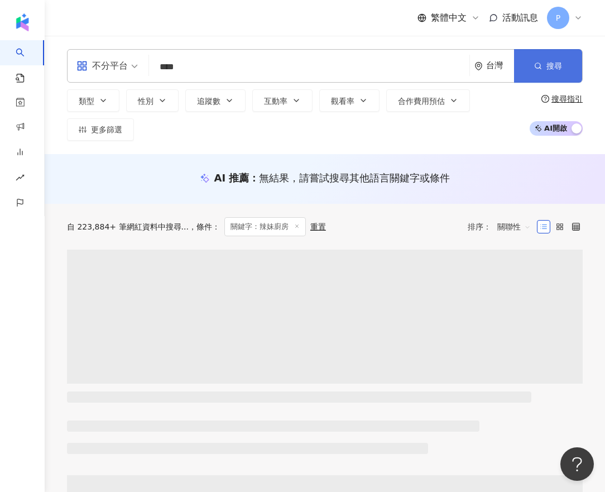
click at [557, 59] on button "搜尋" at bounding box center [548, 66] width 68 height 34
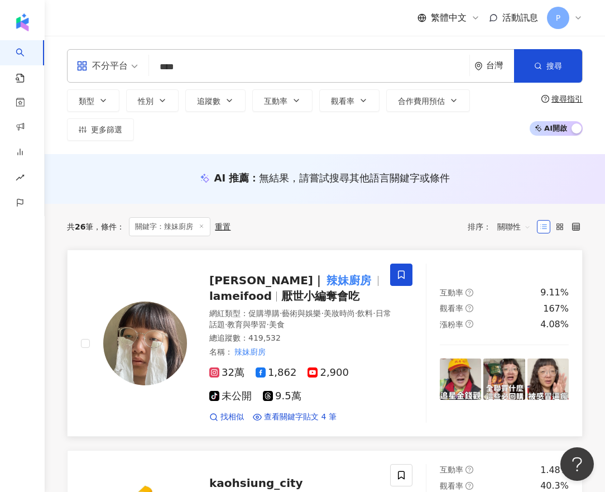
click at [324, 279] on mark "辣妹廚房" at bounding box center [348, 280] width 49 height 18
click at [324, 276] on mark "辣妹廚房" at bounding box center [348, 280] width 49 height 18
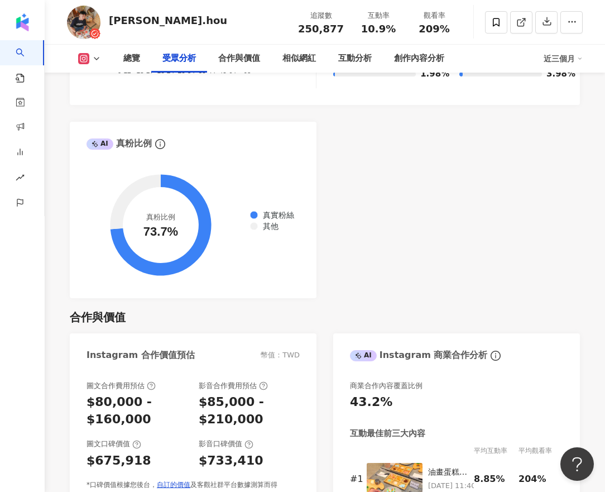
scroll to position [1452, 0]
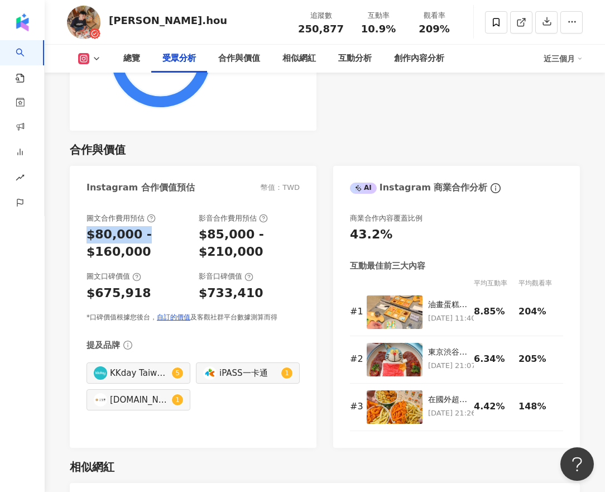
drag, startPoint x: 83, startPoint y: 237, endPoint x: 160, endPoint y: 238, distance: 77.1
click at [160, 238] on div "圖文合作費用預估 $80,000 - $160,000 影音合作費用預估 $85,000 - $210,000 圖文口碑價值 $675,918 影音口碑價值 …" at bounding box center [193, 325] width 247 height 246
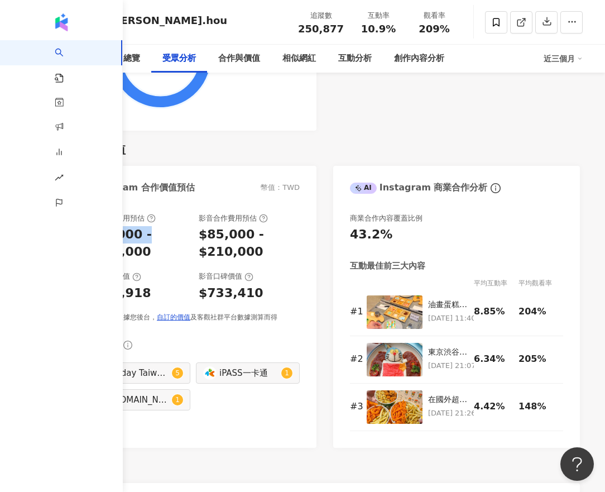
copy div "$80,000 -"
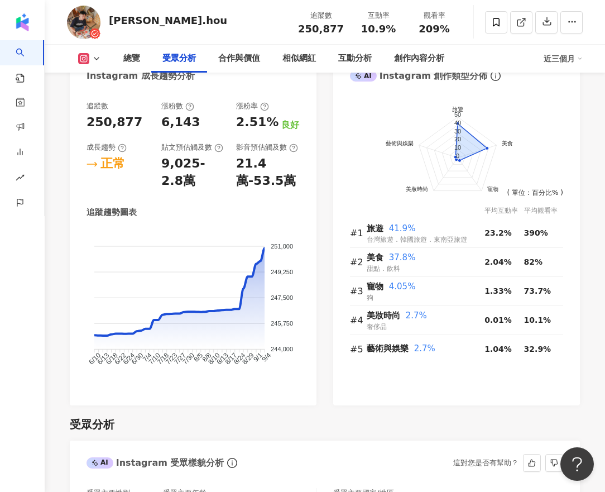
scroll to position [679, 0]
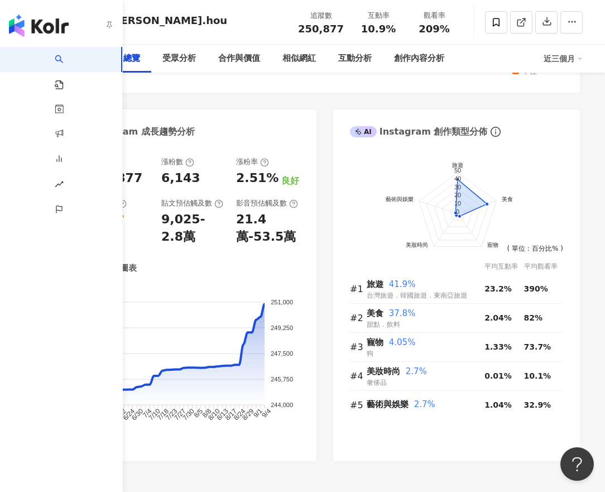
click at [55, 47] on link "AI 找網紅" at bounding box center [66, 69] width 22 height 44
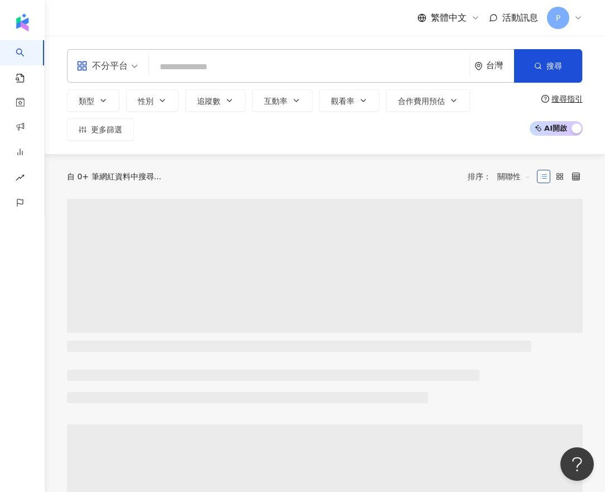
click at [310, 51] on div "不分平台 台灣 搜尋" at bounding box center [325, 66] width 516 height 34
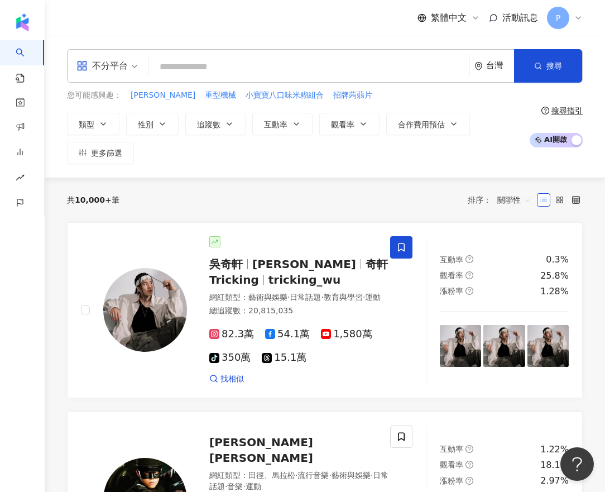
click at [290, 66] on input "search" at bounding box center [310, 66] width 312 height 21
paste input "*****"
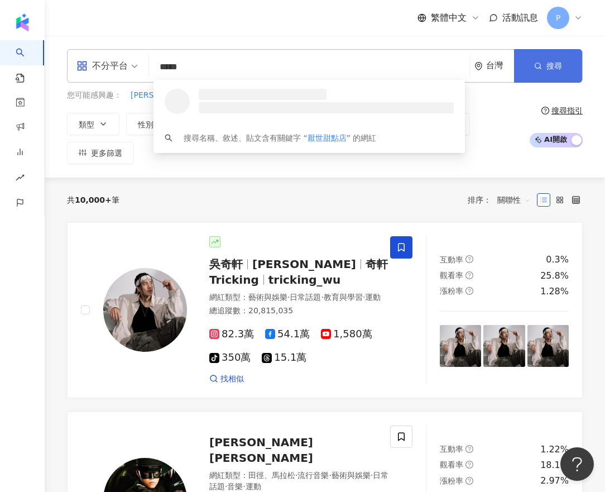
type input "*****"
click at [541, 69] on line "button" at bounding box center [541, 69] width 2 height 2
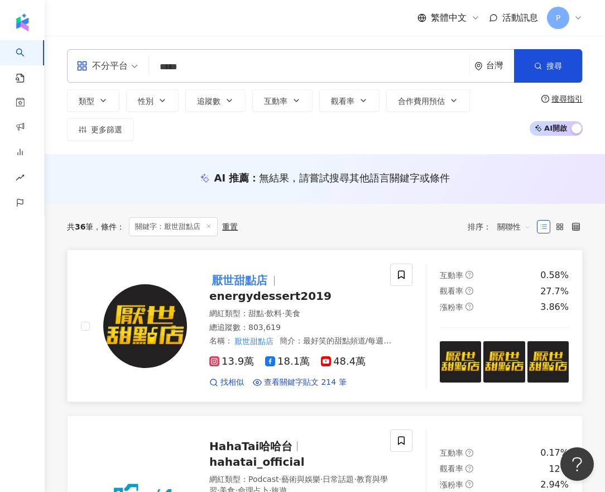
click at [276, 274] on div "厭世甜點店 energydessert2019 網紅類型 ： 甜點 · 飲料 · 美食 總追蹤數 ： 803,619 名稱 ： 厭世甜點店 簡介 ： 最好笑的…" at bounding box center [290, 326] width 207 height 125
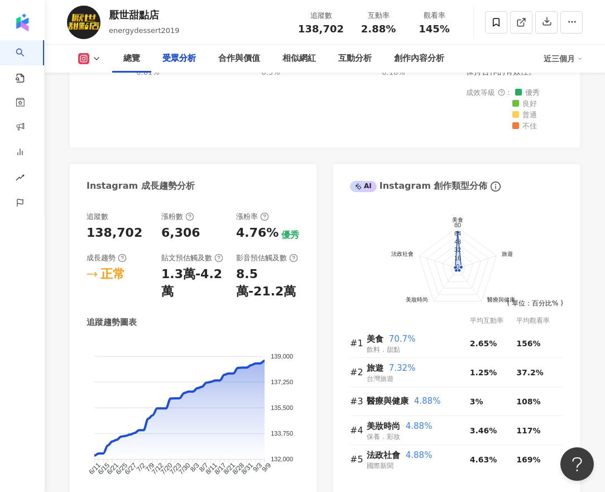
scroll to position [1542, 0]
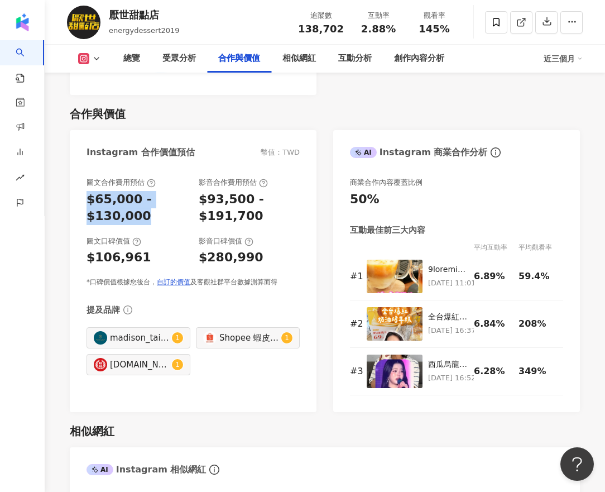
drag, startPoint x: 82, startPoint y: 197, endPoint x: 180, endPoint y: 215, distance: 100.0
click at [180, 215] on div "圖文合作費用預估 $65,000 - $130,000 影音合作費用預估 $93,500 - $191,700 圖文口碑價值 $106,961 影音口碑價值 …" at bounding box center [193, 289] width 247 height 246
copy div "$65,000 - $130,000"
click at [190, 217] on div "圖文合作費用預估 $65,000 - $130,000 影音合作費用預估 $93,500 - $191,700" at bounding box center [193, 201] width 213 height 47
drag, startPoint x: 83, startPoint y: 195, endPoint x: 286, endPoint y: 221, distance: 204.3
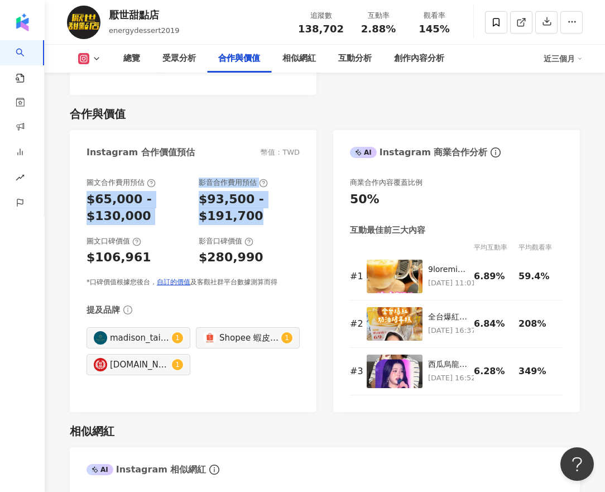
click at [286, 221] on div "圖文合作費用預估 $65,000 - $130,000 影音合作費用預估 $93,500 - $191,700 圖文口碑價值 $106,961 影音口碑價值 …" at bounding box center [193, 289] width 247 height 246
click at [285, 221] on div "$93,500 - $191,700" at bounding box center [249, 208] width 101 height 35
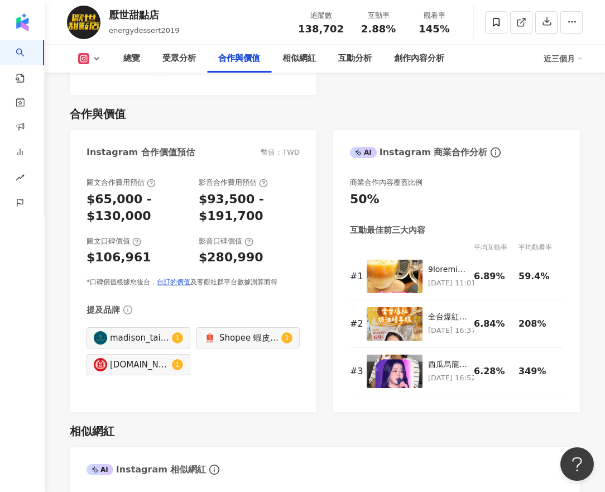
click at [132, 209] on div "$65,000 - $130,000" at bounding box center [137, 208] width 101 height 35
drag, startPoint x: 85, startPoint y: 199, endPoint x: 142, endPoint y: 205, distance: 57.8
click at [142, 205] on div "圖文合作費用預估 $65,000 - $130,000 影音合作費用預估 $93,500 - $191,700 圖文口碑價值 $106,961 影音口碑價值 …" at bounding box center [193, 289] width 247 height 246
copy div "$65,000 -"
click at [194, 215] on div "圖文合作費用預估 $65,000 - $130,000 影音合作費用預估 $93,500 - $191,700" at bounding box center [193, 201] width 213 height 47
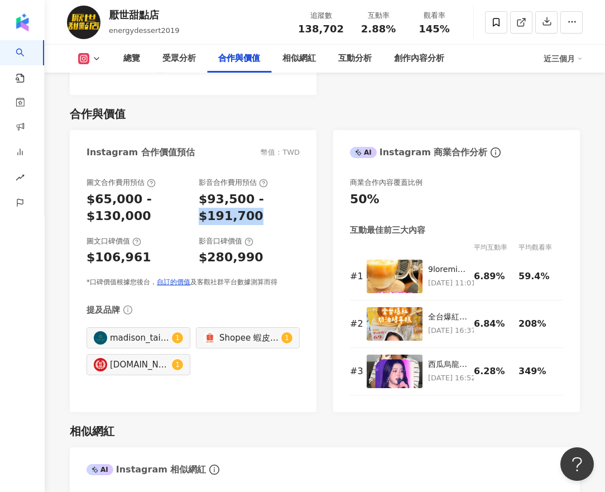
drag, startPoint x: 199, startPoint y: 216, endPoint x: 265, endPoint y: 222, distance: 65.6
click at [265, 222] on div "$93,500 - $191,700" at bounding box center [249, 208] width 101 height 35
copy div "$191,700"
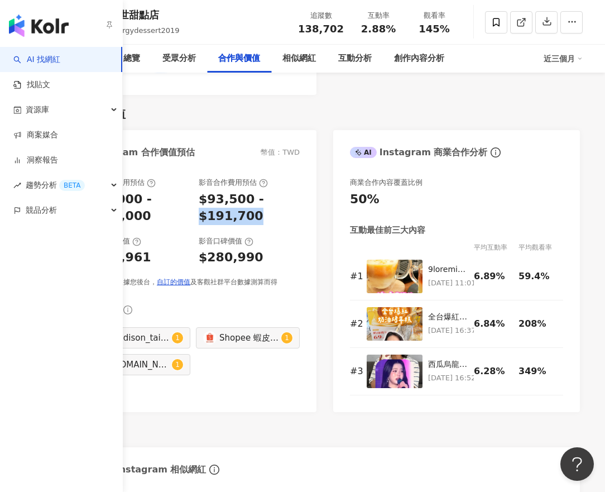
click at [21, 54] on link "AI 找網紅" at bounding box center [36, 59] width 47 height 11
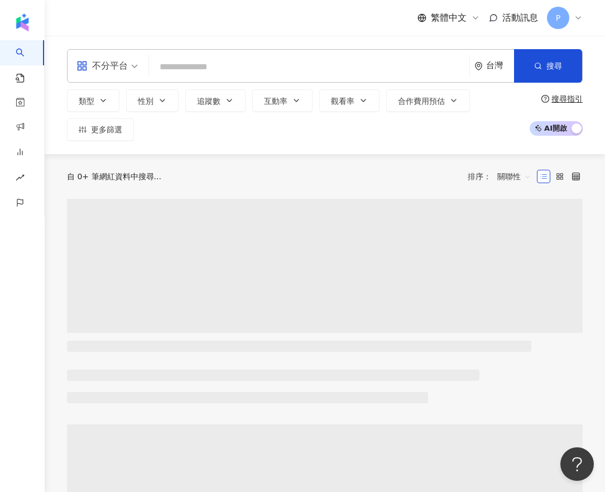
click at [206, 75] on input "search" at bounding box center [310, 66] width 312 height 21
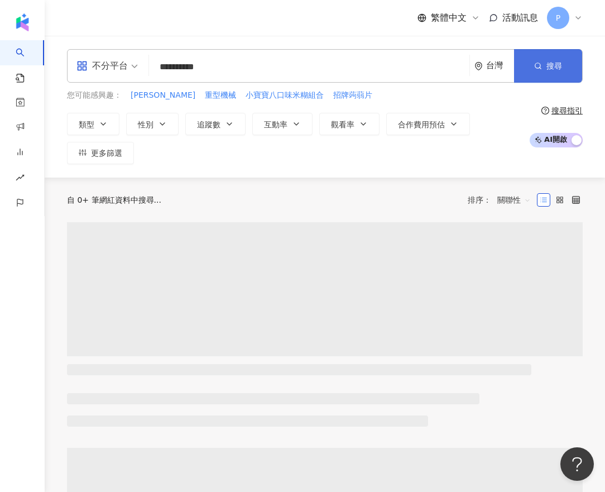
type input "**********"
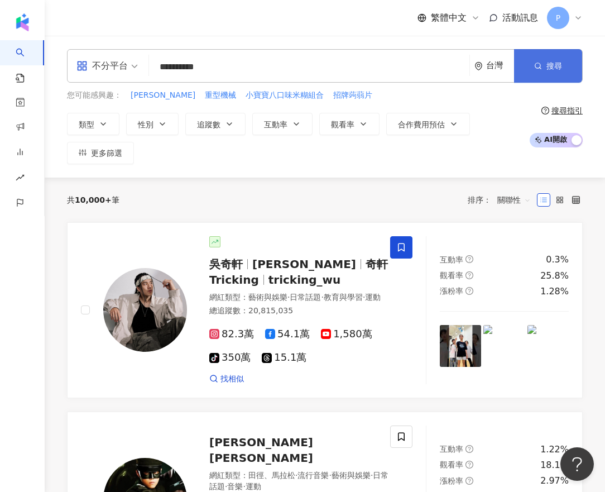
click at [565, 65] on button "搜尋" at bounding box center [548, 66] width 68 height 34
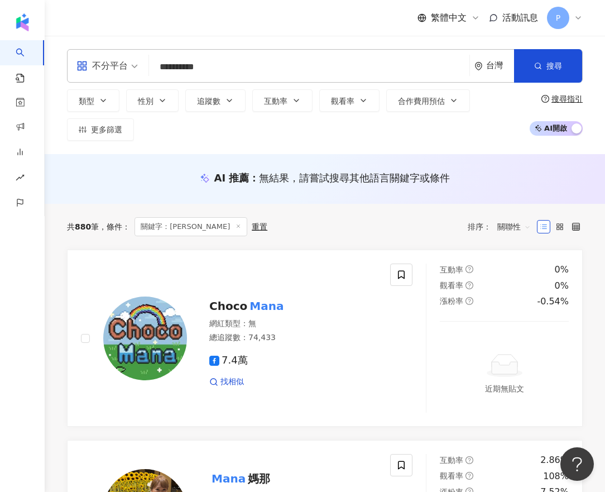
click at [241, 71] on input "**********" at bounding box center [310, 66] width 312 height 21
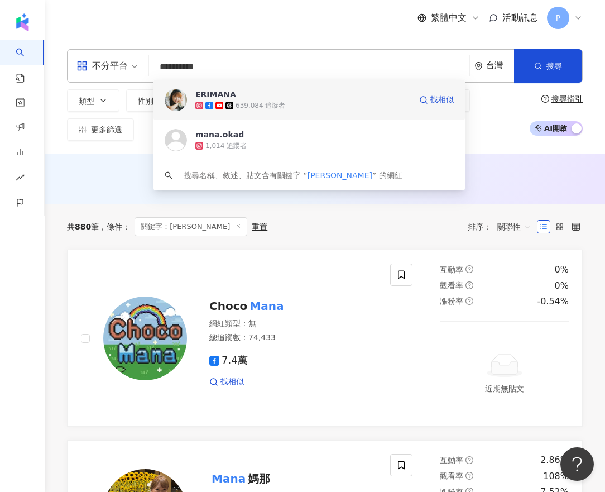
click at [254, 104] on div "639,084 追蹤者" at bounding box center [261, 105] width 50 height 9
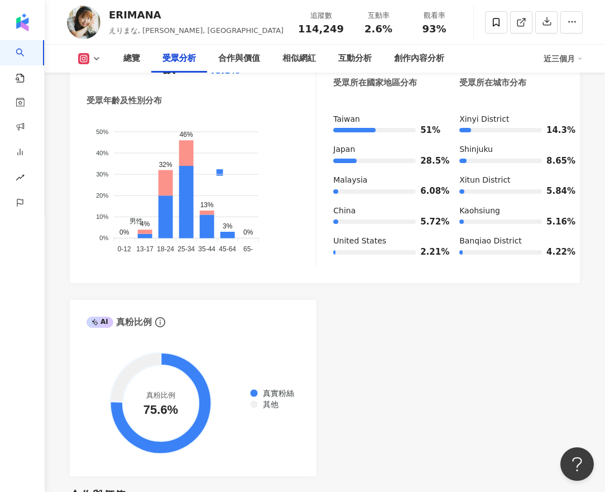
scroll to position [1640, 0]
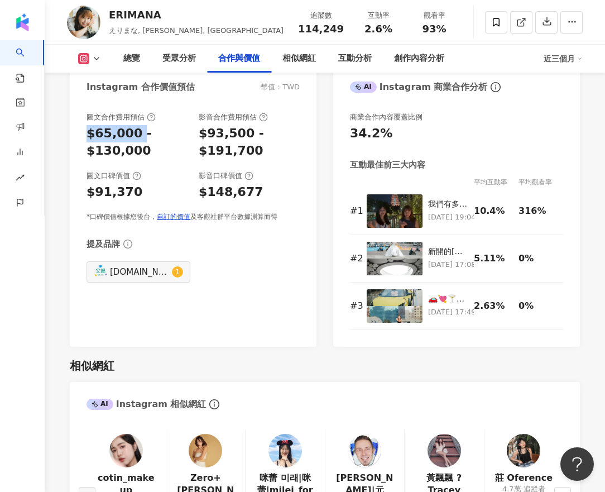
drag, startPoint x: 83, startPoint y: 134, endPoint x: 137, endPoint y: 140, distance: 54.5
click at [137, 140] on div "圖文合作費用預估 $65,000 - $130,000 影音合作費用預估 $93,500 - $191,700 圖文口碑價值 $91,370 影音口碑價值 $…" at bounding box center [193, 224] width 247 height 246
copy div "$65,000"
click at [211, 152] on div "$93,500 - $191,700" at bounding box center [249, 142] width 101 height 35
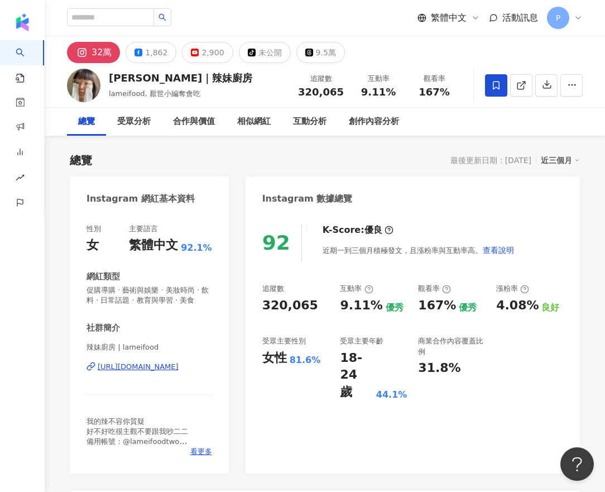
click at [102, 49] on div "32萬" at bounding box center [102, 53] width 20 height 16
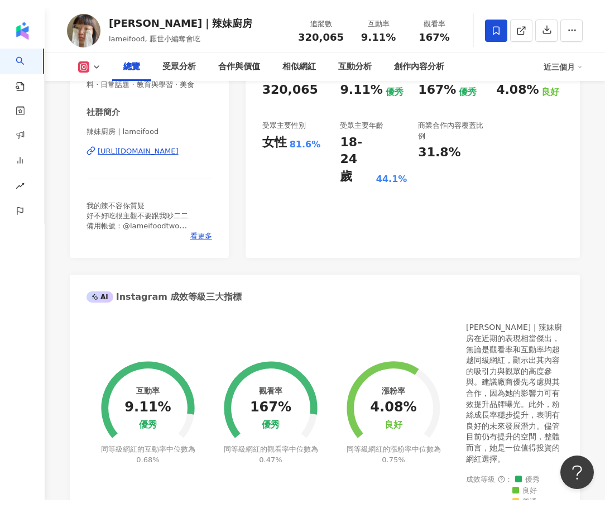
scroll to position [112, 0]
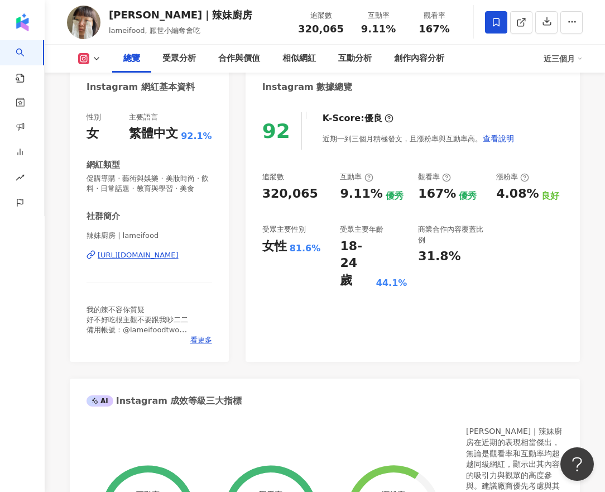
click at [147, 260] on div "[URL][DOMAIN_NAME]" at bounding box center [138, 255] width 81 height 10
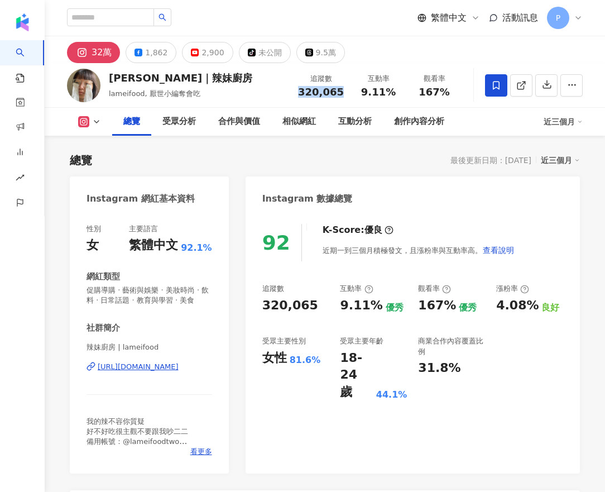
drag, startPoint x: 302, startPoint y: 93, endPoint x: 344, endPoint y: 94, distance: 42.5
click at [344, 94] on div "追蹤數 320,065" at bounding box center [321, 85] width 59 height 24
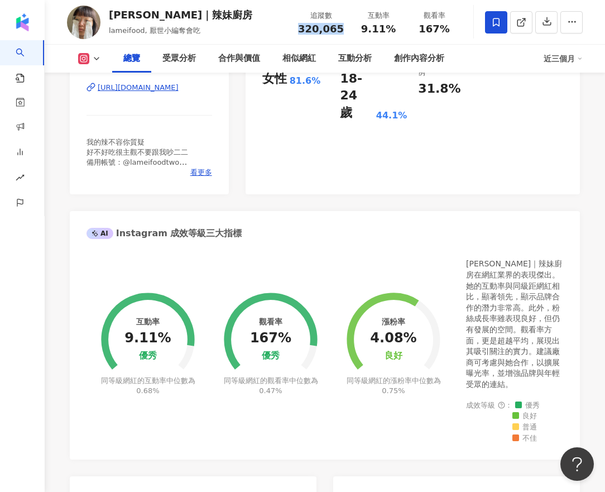
click at [157, 93] on div "[URL][DOMAIN_NAME]" at bounding box center [138, 88] width 81 height 10
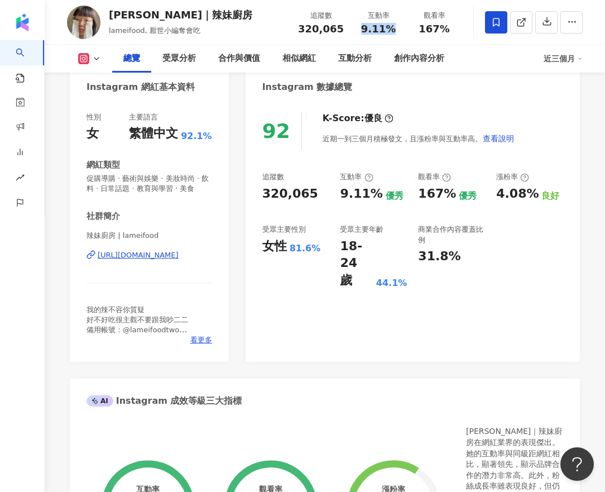
drag, startPoint x: 359, startPoint y: 27, endPoint x: 397, endPoint y: 29, distance: 38.0
click at [397, 29] on div "9.11%" at bounding box center [378, 28] width 42 height 11
copy span "9.11%"
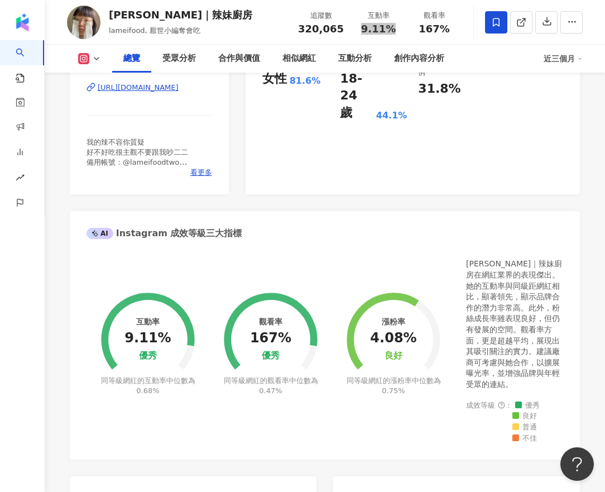
scroll to position [56, 0]
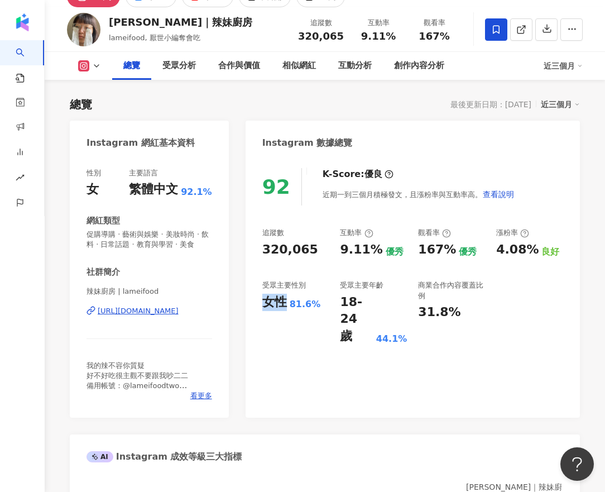
drag, startPoint x: 265, startPoint y: 305, endPoint x: 283, endPoint y: 307, distance: 17.4
click at [283, 307] on div "92 K-Score : 優良 近期一到三個月積極發文，且漲粉率與互動率高。 查看說明 追蹤數 320,065 互動率 9.11% 優秀 觀看率 167% 優…" at bounding box center [413, 287] width 335 height 261
copy div "女性"
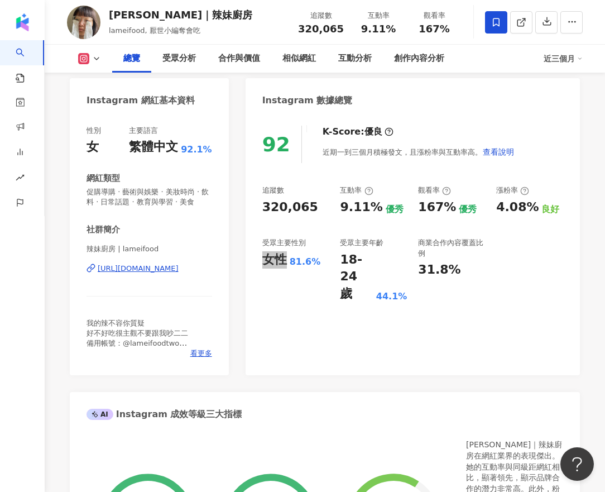
scroll to position [223, 0]
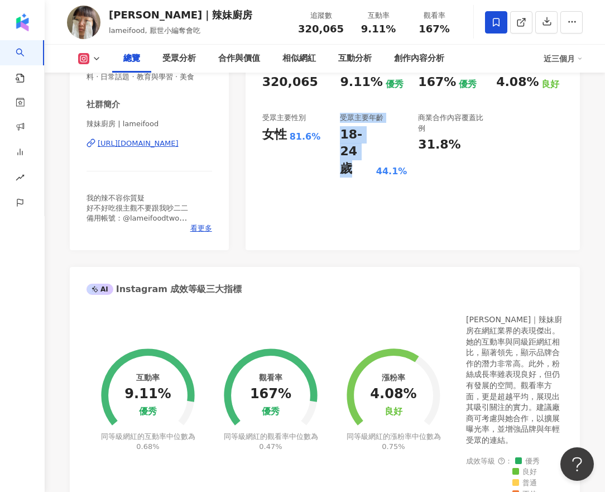
drag, startPoint x: 342, startPoint y: 121, endPoint x: 364, endPoint y: 144, distance: 31.2
click at [364, 144] on div "受眾主要年齡 18-24 歲 44.1%" at bounding box center [373, 145] width 67 height 65
click at [364, 144] on div "18-24 歲" at bounding box center [356, 151] width 33 height 51
drag, startPoint x: 359, startPoint y: 157, endPoint x: 337, endPoint y: 133, distance: 32.0
click at [337, 133] on div "追蹤數 320,065 互動率 9.11% 優秀 觀看率 167% 優秀 漲粉率 4.08% 良好 受眾主要性別 女性 81.6% 受眾主要年齡 18-24 …" at bounding box center [412, 118] width 301 height 117
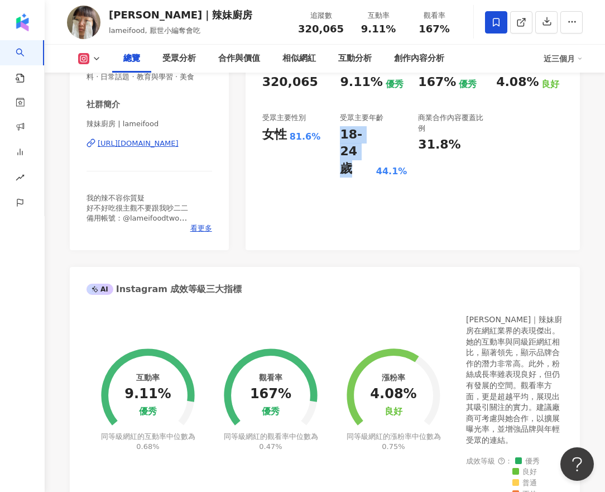
copy div "18-24 歲"
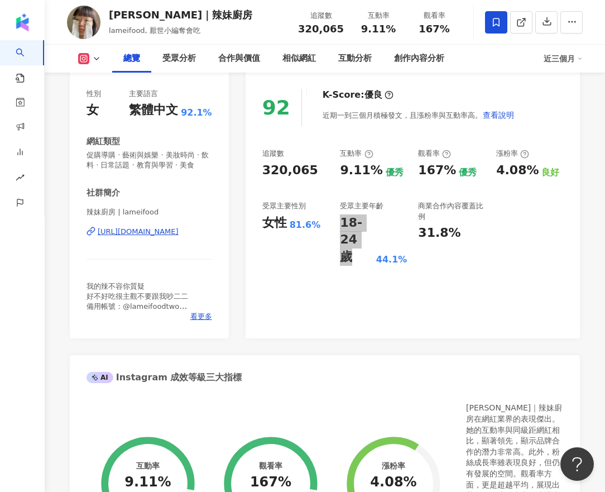
scroll to position [0, 0]
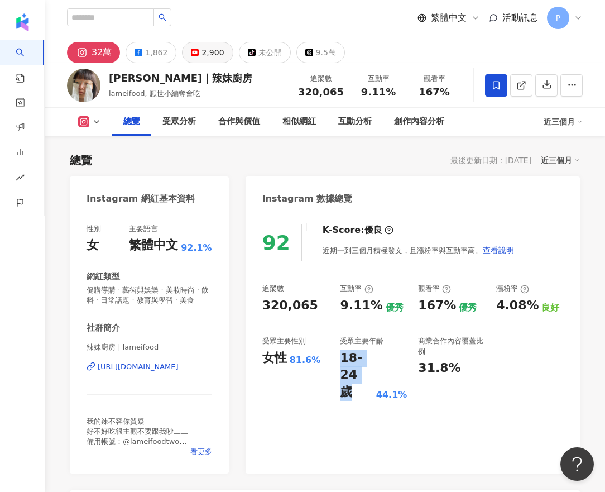
click at [197, 53] on button "2,900" at bounding box center [207, 52] width 51 height 21
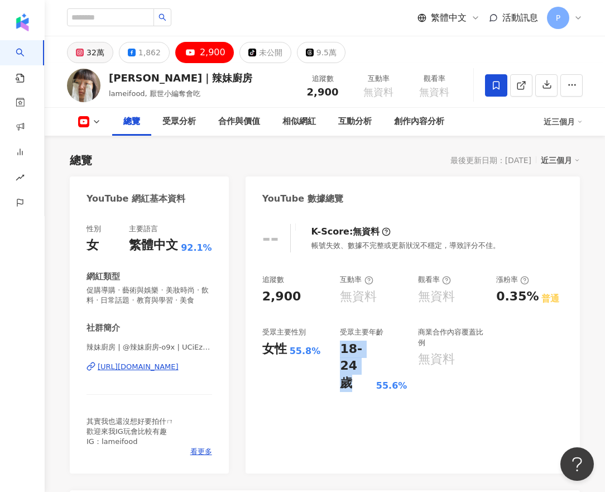
click at [95, 58] on div "32萬" at bounding box center [96, 53] width 18 height 16
click at [95, 59] on div "32萬" at bounding box center [96, 53] width 18 height 16
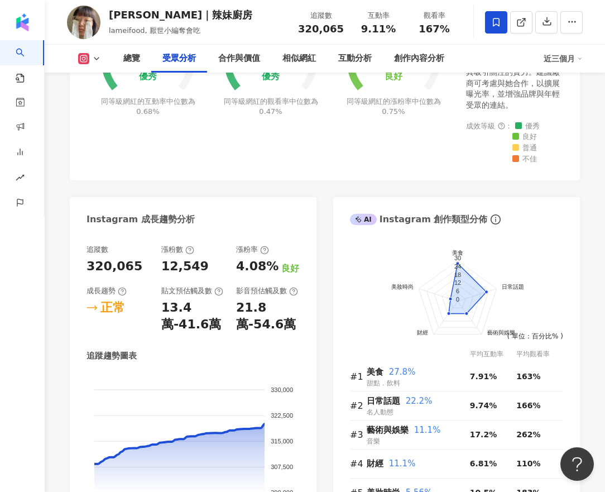
scroll to position [1452, 0]
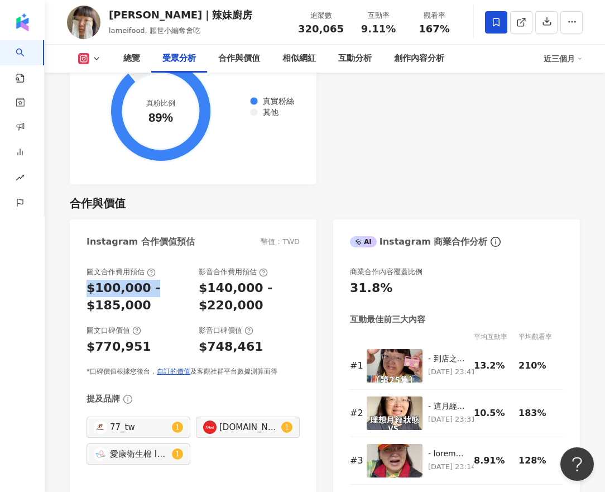
drag, startPoint x: 84, startPoint y: 287, endPoint x: 145, endPoint y: 290, distance: 60.4
click at [147, 289] on div "圖文合作費用預估 $100,000 - $185,000 影音合作費用預估 $140,000 - $220,000 圖文口碑價值 $770,951 影音口碑價…" at bounding box center [193, 379] width 247 height 246
copy div "$100,000 -"
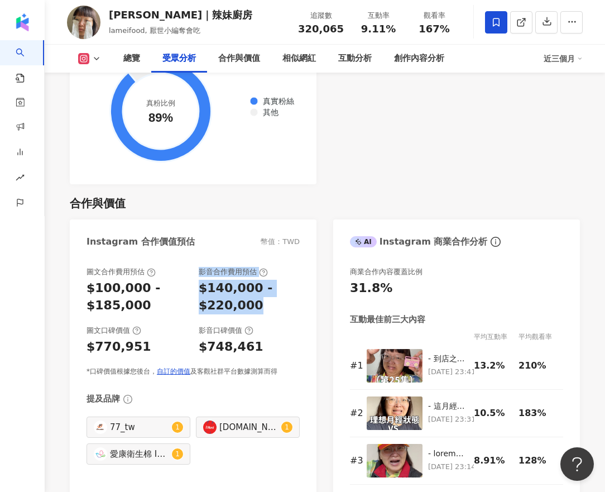
drag, startPoint x: 190, startPoint y: 302, endPoint x: 257, endPoint y: 305, distance: 67.1
click at [257, 305] on div "圖文合作費用預估 $100,000 - $185,000 影音合作費用預估 $140,000 - $220,000" at bounding box center [193, 290] width 213 height 47
click at [259, 305] on div "$140,000 - $220,000" at bounding box center [249, 297] width 101 height 35
click at [255, 308] on div "$140,000 - $220,000" at bounding box center [249, 297] width 101 height 35
drag, startPoint x: 251, startPoint y: 305, endPoint x: 195, endPoint y: 311, distance: 55.6
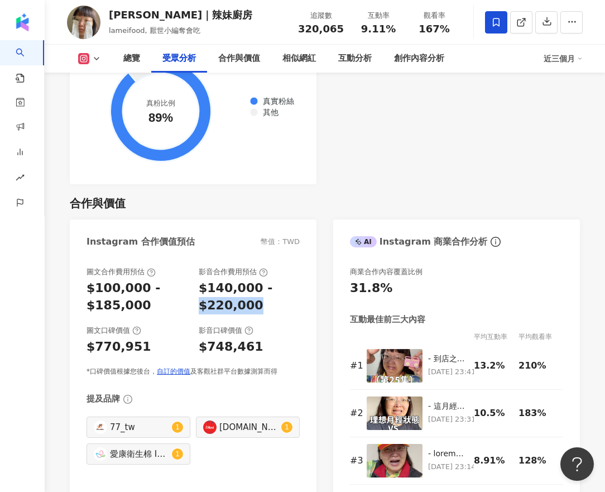
click at [195, 311] on div "圖文合作費用預估 $100,000 - $185,000 影音合作費用預估 $140,000 - $220,000" at bounding box center [193, 290] width 213 height 47
copy div "$220,000"
click at [92, 59] on button at bounding box center [89, 58] width 45 height 11
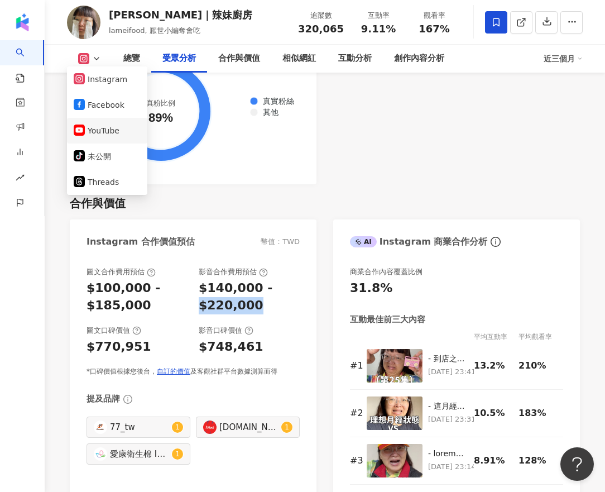
click at [112, 134] on button "YouTube" at bounding box center [107, 131] width 67 height 16
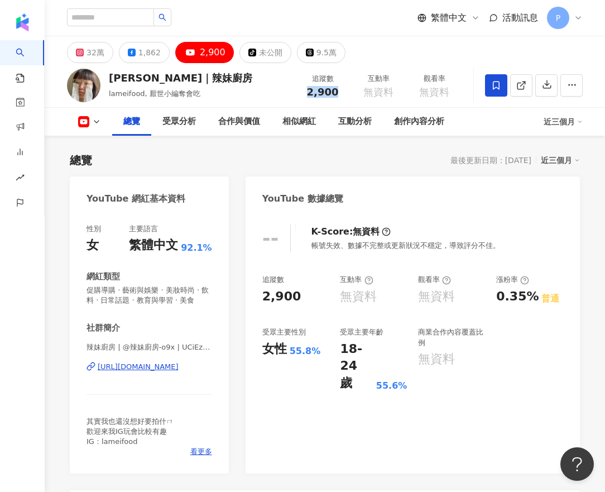
drag, startPoint x: 305, startPoint y: 95, endPoint x: 339, endPoint y: 93, distance: 34.1
click at [339, 93] on div "2,900" at bounding box center [323, 92] width 42 height 11
copy span "2,900"
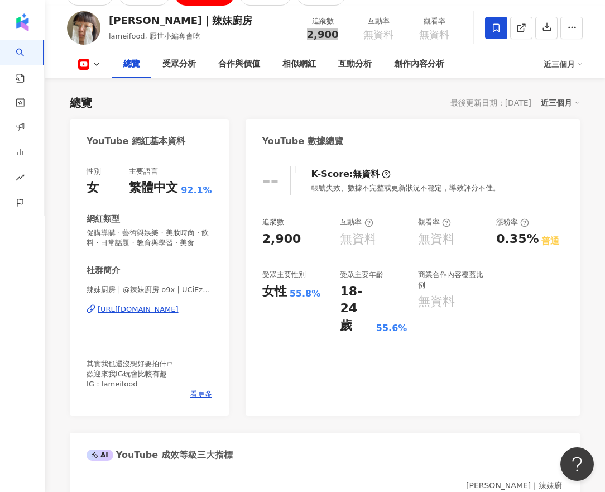
scroll to position [56, 0]
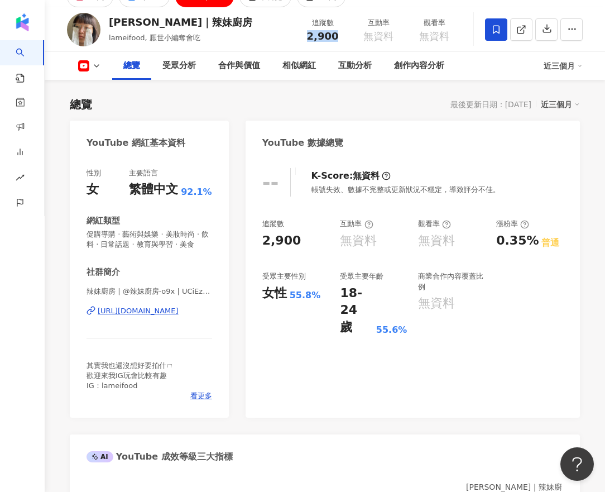
click at [147, 316] on div "[URL][DOMAIN_NAME]" at bounding box center [138, 311] width 81 height 10
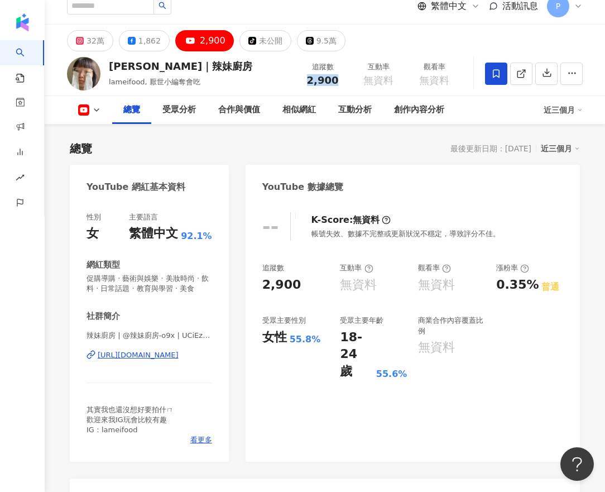
scroll to position [0, 0]
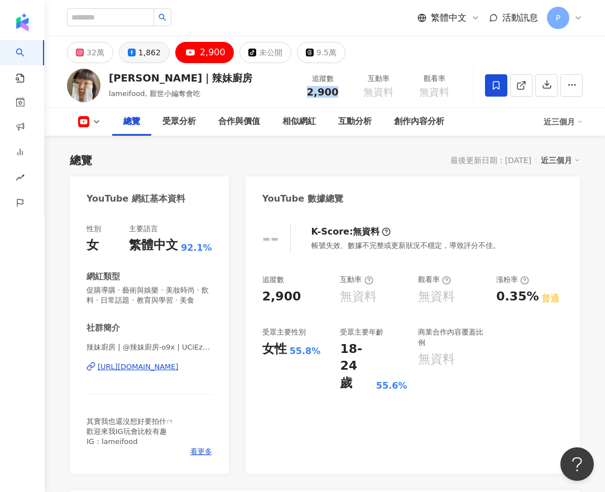
click at [138, 45] on div "1,862" at bounding box center [149, 53] width 22 height 16
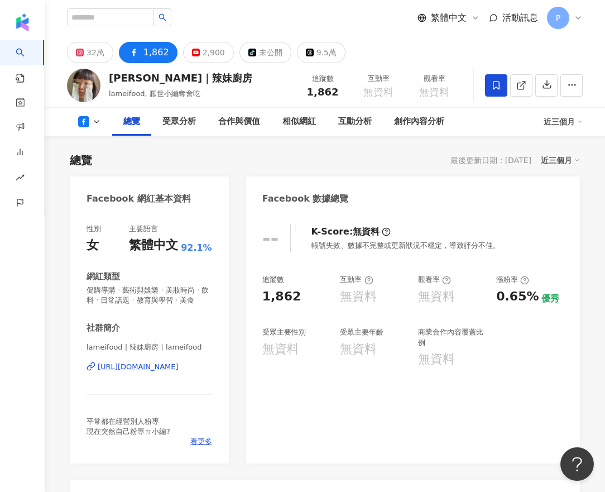
click at [145, 55] on div "1,862" at bounding box center [157, 53] width 26 height 16
drag, startPoint x: 344, startPoint y: 91, endPoint x: 305, endPoint y: 95, distance: 38.8
click at [305, 95] on div "追蹤數 1,862" at bounding box center [323, 85] width 56 height 24
copy span "1,862"
click at [165, 372] on div "[URL][DOMAIN_NAME]" at bounding box center [138, 367] width 81 height 10
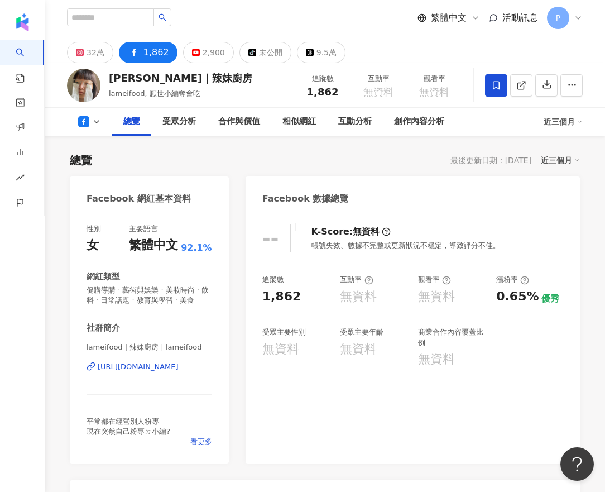
drag, startPoint x: 327, startPoint y: 83, endPoint x: 316, endPoint y: 94, distance: 16.2
click at [316, 94] on span "1,862" at bounding box center [323, 92] width 32 height 12
drag, startPoint x: 309, startPoint y: 89, endPoint x: 344, endPoint y: 92, distance: 35.3
click at [344, 92] on div "追蹤數 1,862" at bounding box center [323, 85] width 56 height 24
copy span "1,862"
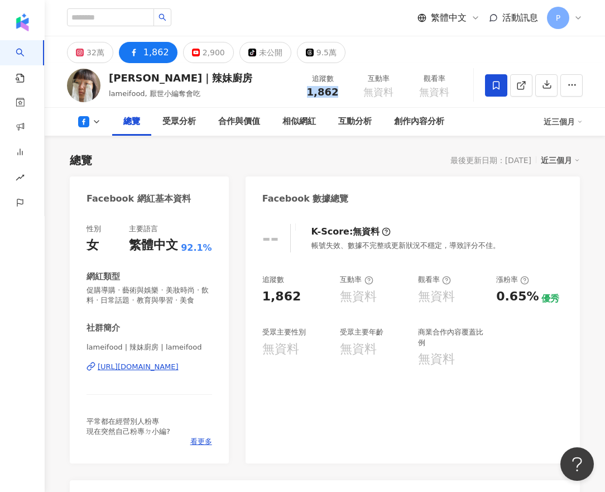
click at [153, 372] on div "[URL][DOMAIN_NAME]" at bounding box center [138, 367] width 81 height 10
click at [94, 51] on div "32萬" at bounding box center [96, 53] width 18 height 16
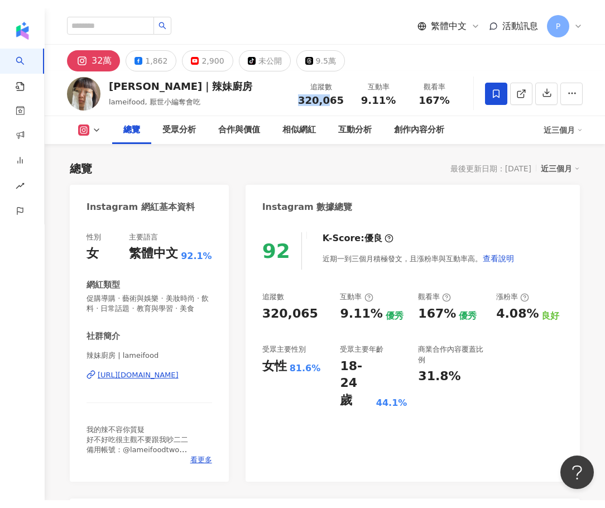
scroll to position [503, 0]
